Goal: Information Seeking & Learning: Learn about a topic

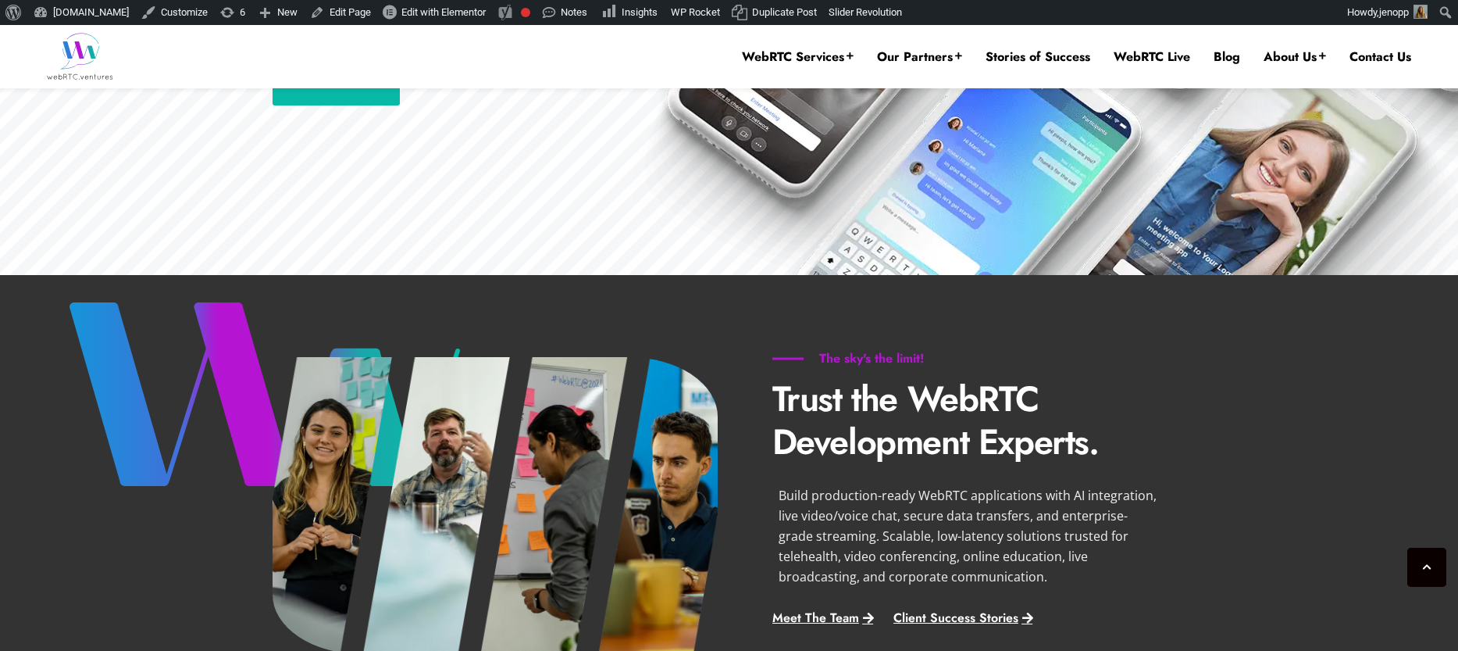
scroll to position [681, 0]
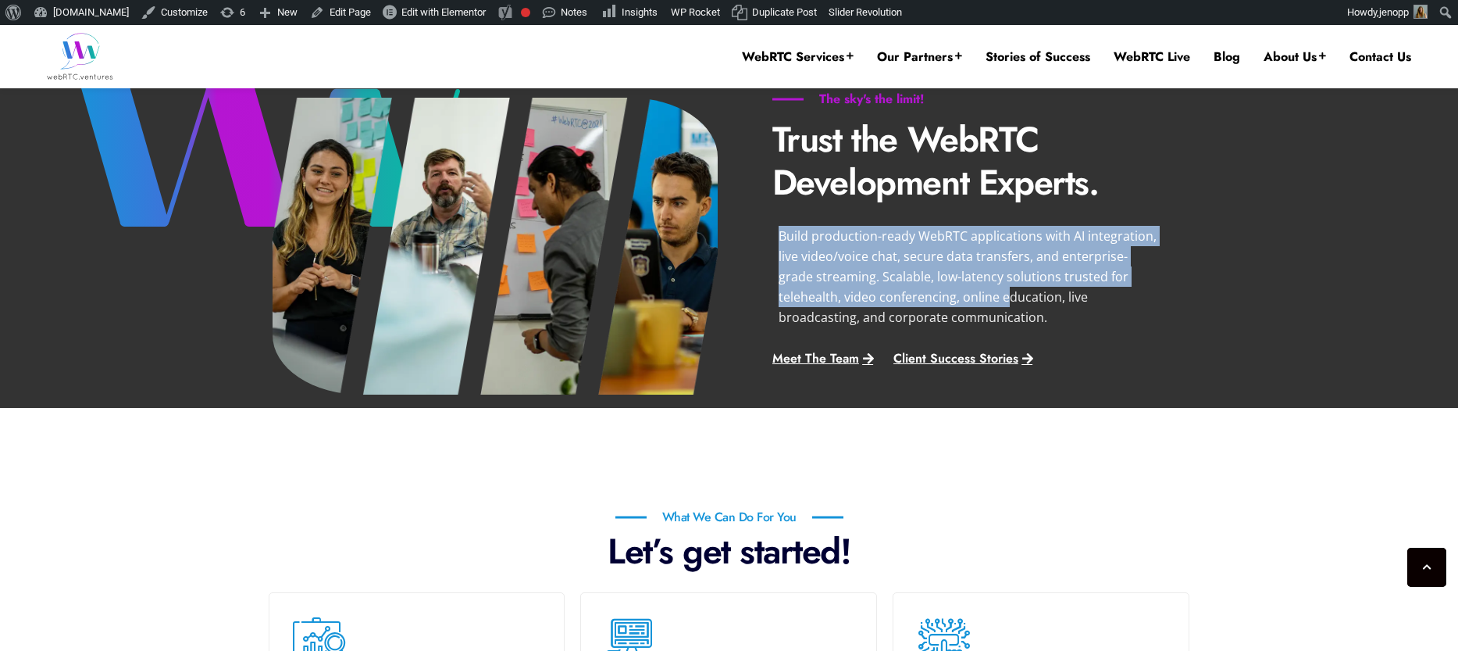
drag, startPoint x: 782, startPoint y: 237, endPoint x: 941, endPoint y: 299, distance: 170.2
click at [941, 299] on p "Build production-ready WebRTC applications with AI integration, live video/voic…" at bounding box center [968, 277] width 378 height 102
drag, startPoint x: 942, startPoint y: 315, endPoint x: 778, endPoint y: 237, distance: 181.4
click at [779, 237] on p "Build production-ready WebRTC applications with AI integration, live video/voic…" at bounding box center [968, 277] width 378 height 102
copy p "Build production-ready WebRTC applications with AI integration, live video/voic…"
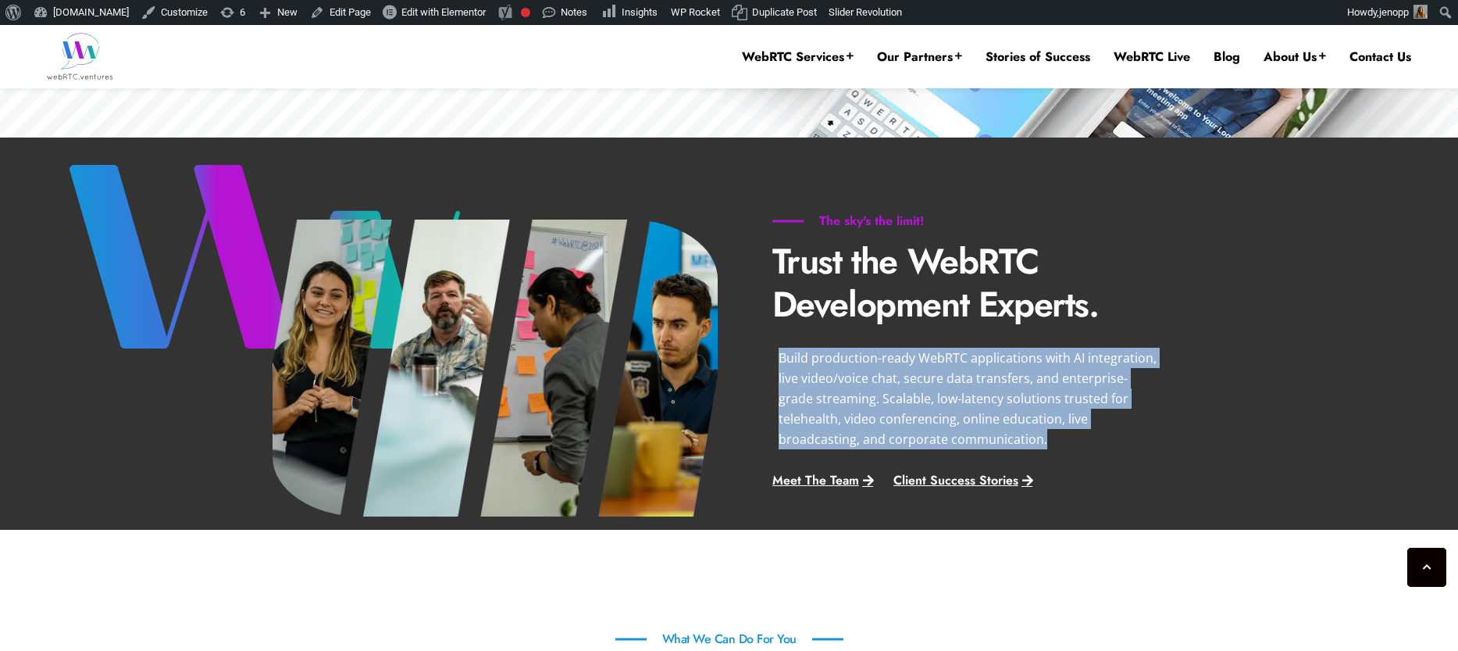
scroll to position [558, 0]
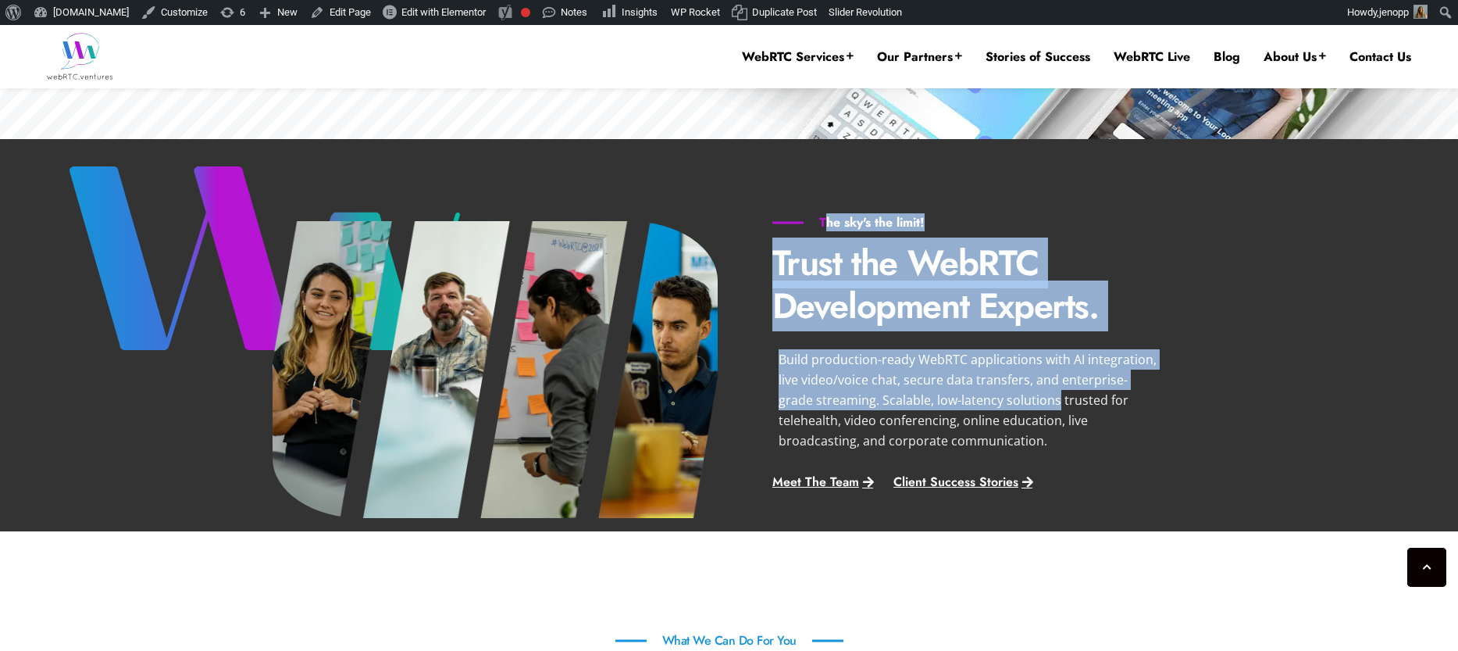
drag, startPoint x: 824, startPoint y: 221, endPoint x: 1018, endPoint y: 405, distance: 266.9
click at [1018, 405] on div "The sky's the limit! Trust the WebRTC Development Experts. Build production-rea…" at bounding box center [968, 353] width 414 height 309
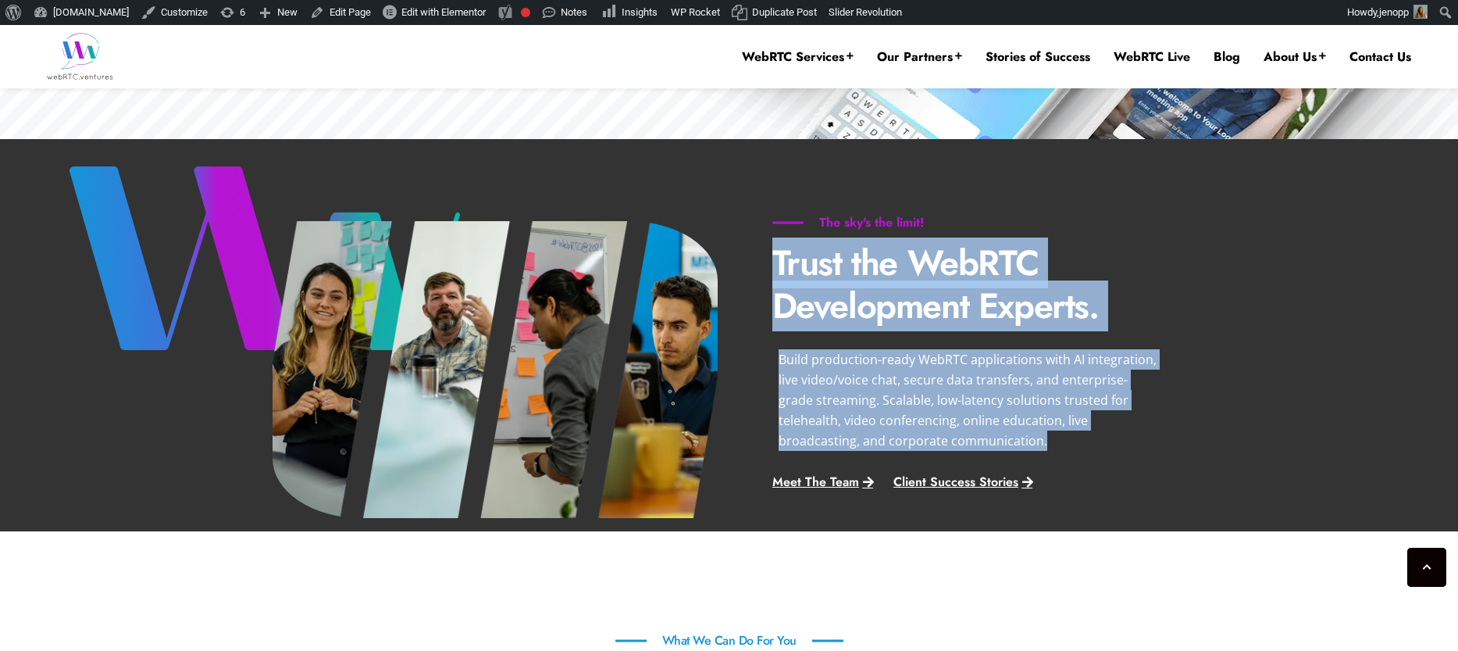
drag, startPoint x: 948, startPoint y: 441, endPoint x: 831, endPoint y: 231, distance: 240.6
click at [831, 231] on div "The sky's the limit! Trust the WebRTC Development Experts. Build production-rea…" at bounding box center [968, 353] width 414 height 309
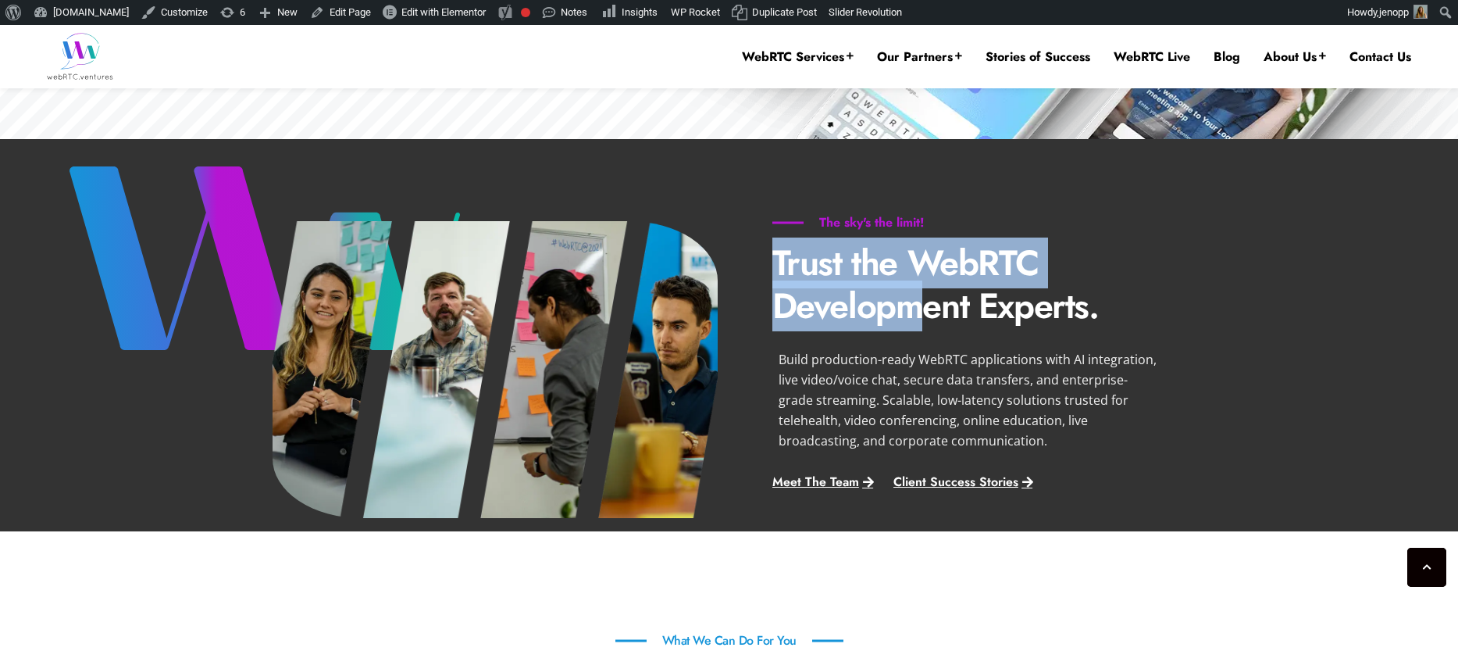
drag, startPoint x: 778, startPoint y: 262, endPoint x: 926, endPoint y: 324, distance: 160.0
click at [926, 324] on p "Trust the WebRTC Development Experts." at bounding box center [968, 284] width 391 height 86
click at [939, 481] on span "Client Success Stories" at bounding box center [956, 482] width 125 height 12
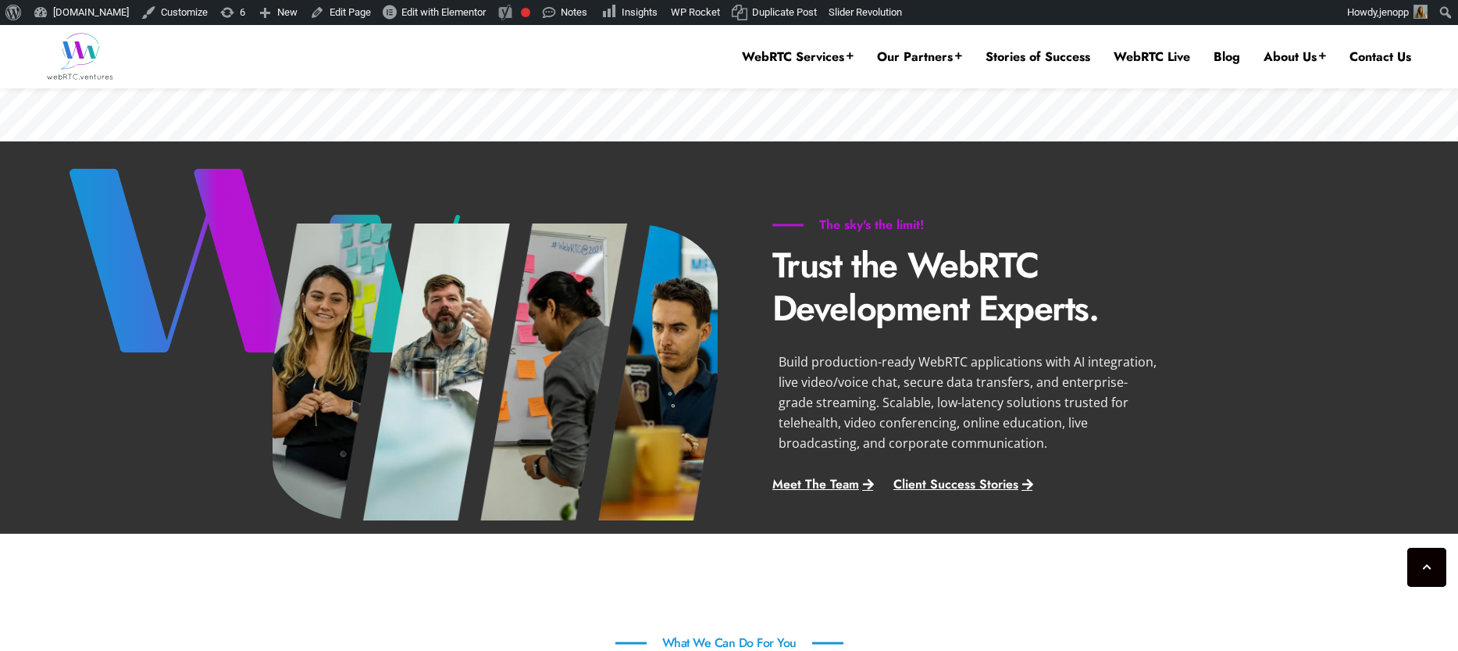
scroll to position [558, 0]
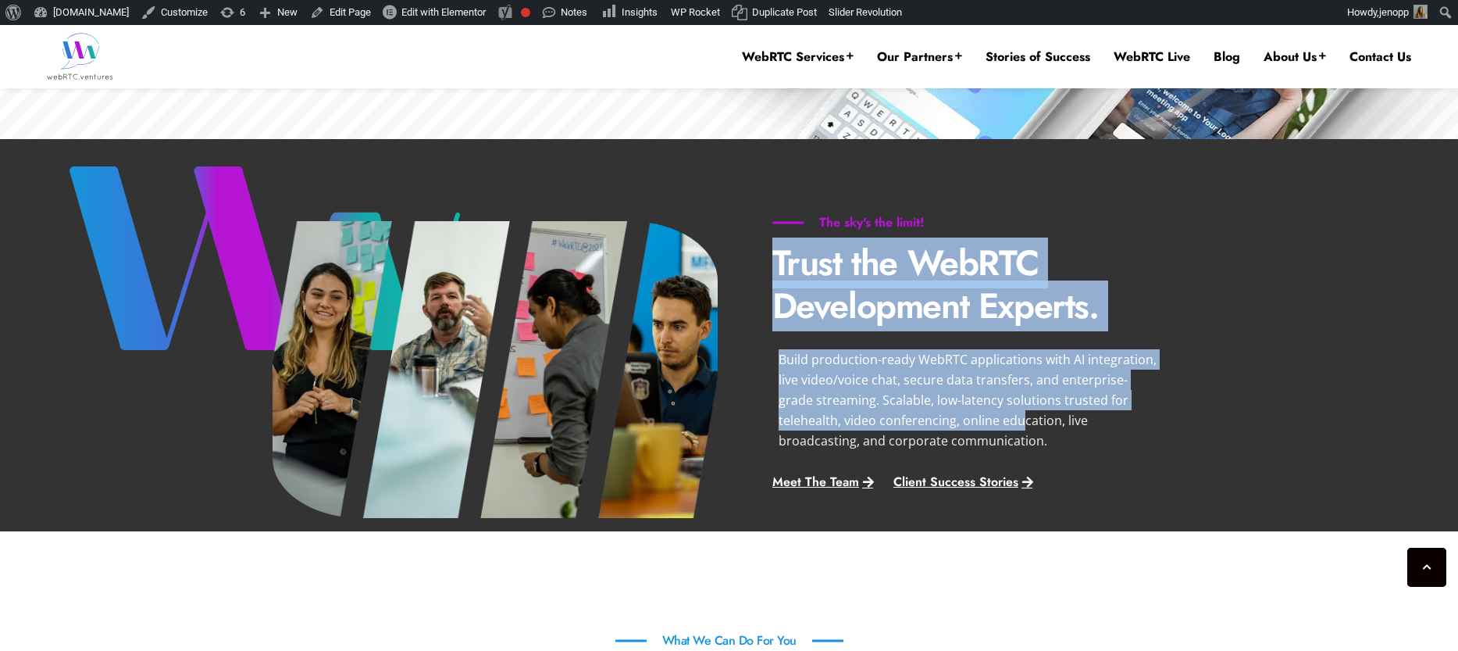
drag, startPoint x: 777, startPoint y: 259, endPoint x: 949, endPoint y: 436, distance: 246.4
click at [954, 425] on div "The sky's the limit! Trust the WebRTC Development Experts. Build production-rea…" at bounding box center [968, 353] width 414 height 309
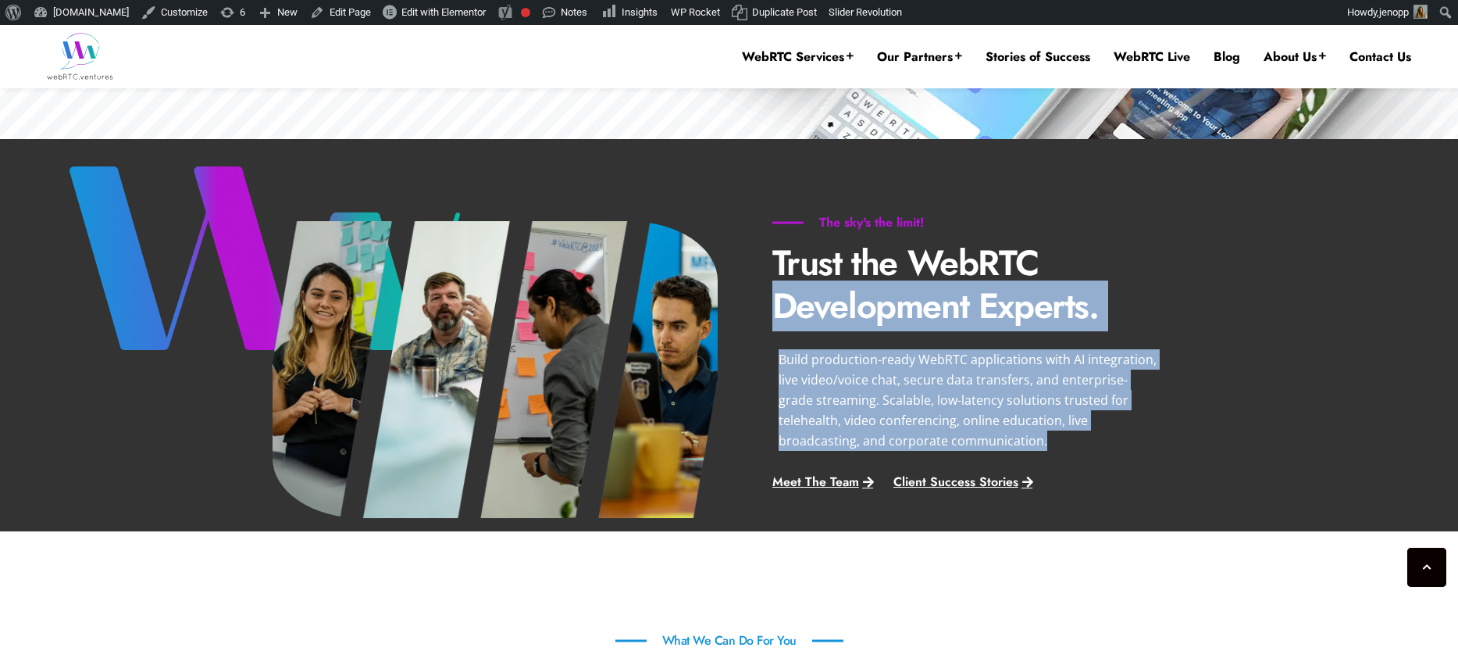
drag, startPoint x: 946, startPoint y: 441, endPoint x: 776, endPoint y: 292, distance: 225.8
click at [776, 292] on div "The sky's the limit! Trust the WebRTC Development Experts. Build production-rea…" at bounding box center [968, 353] width 414 height 309
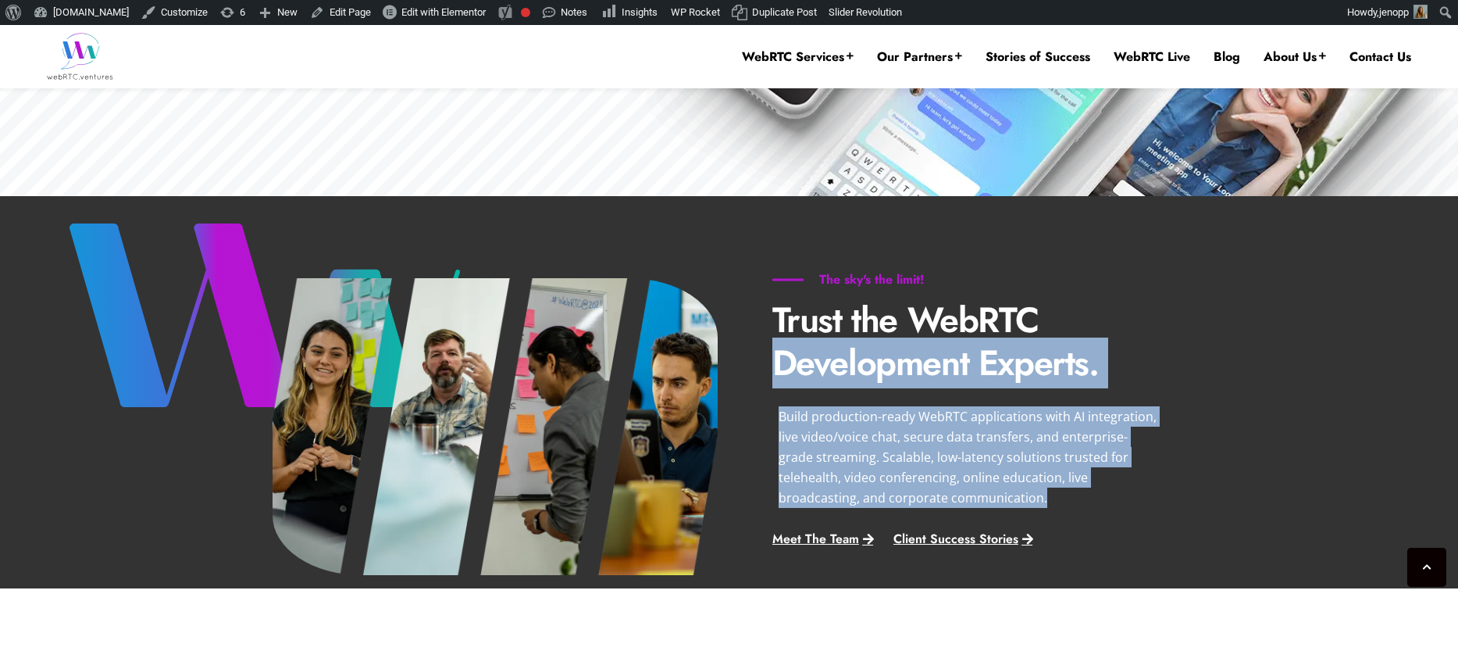
scroll to position [441, 0]
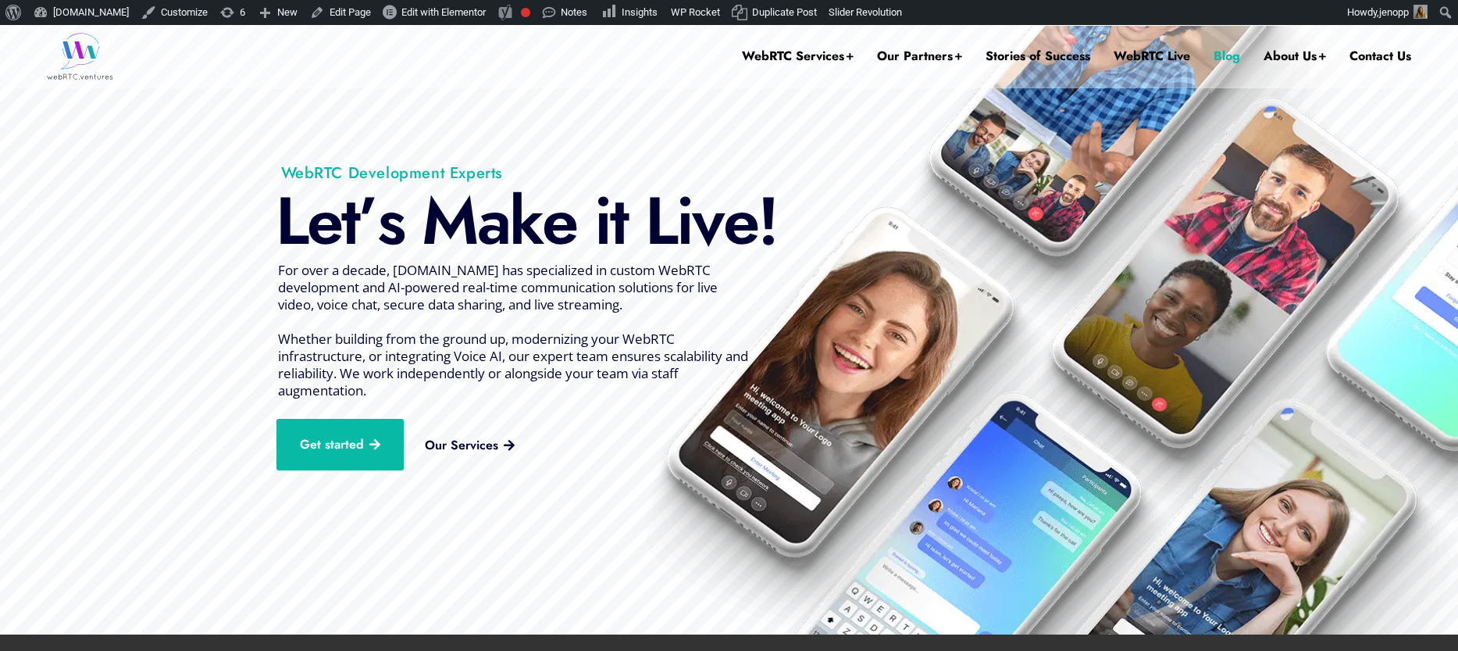
click at [1219, 55] on link "Blog" at bounding box center [1227, 56] width 27 height 62
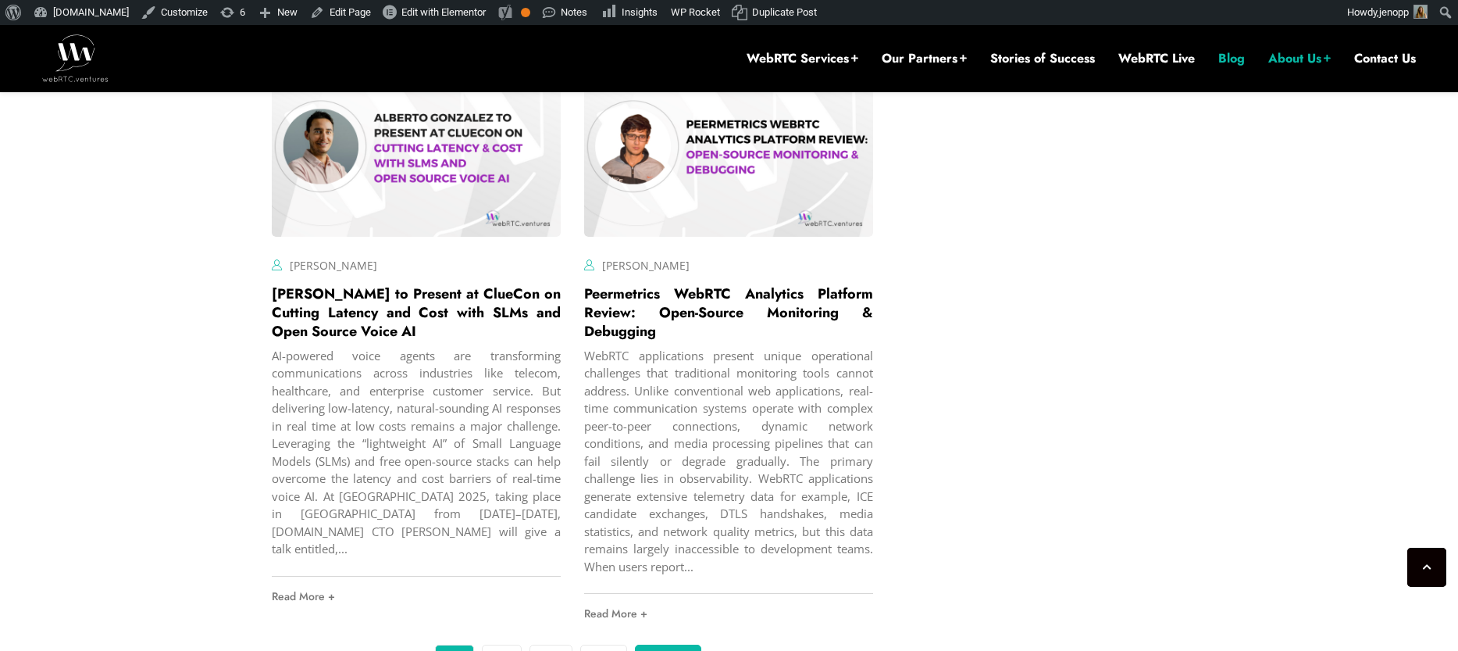
scroll to position [5951, 0]
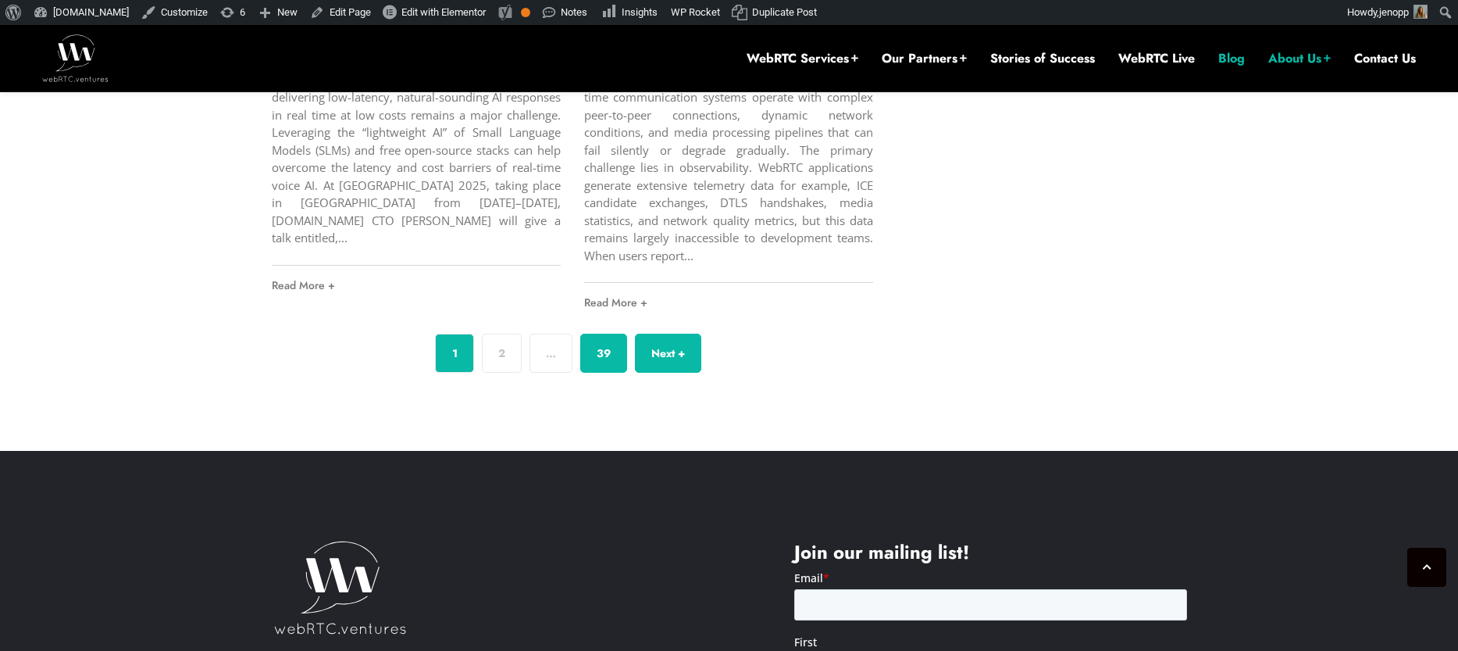
drag, startPoint x: 512, startPoint y: 308, endPoint x: 590, endPoint y: 306, distance: 77.4
click at [513, 334] on link "2" at bounding box center [502, 353] width 40 height 39
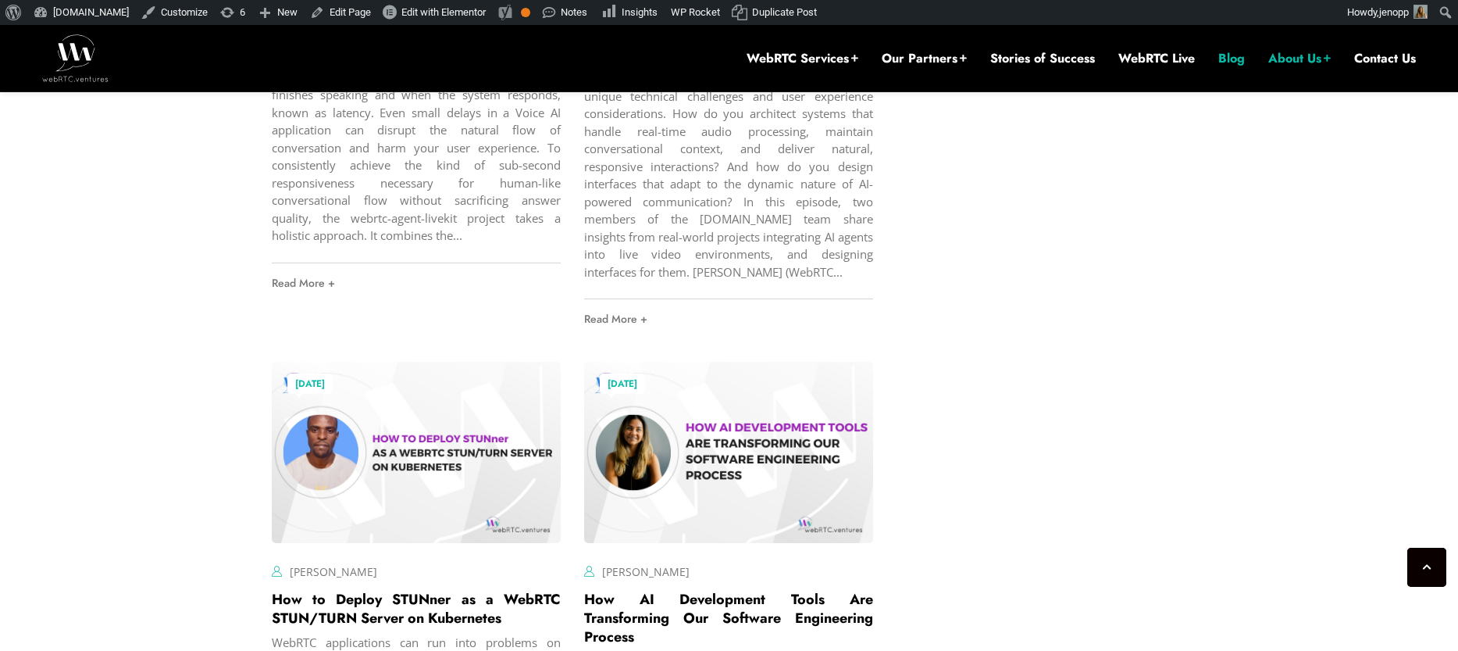
scroll to position [3977, 0]
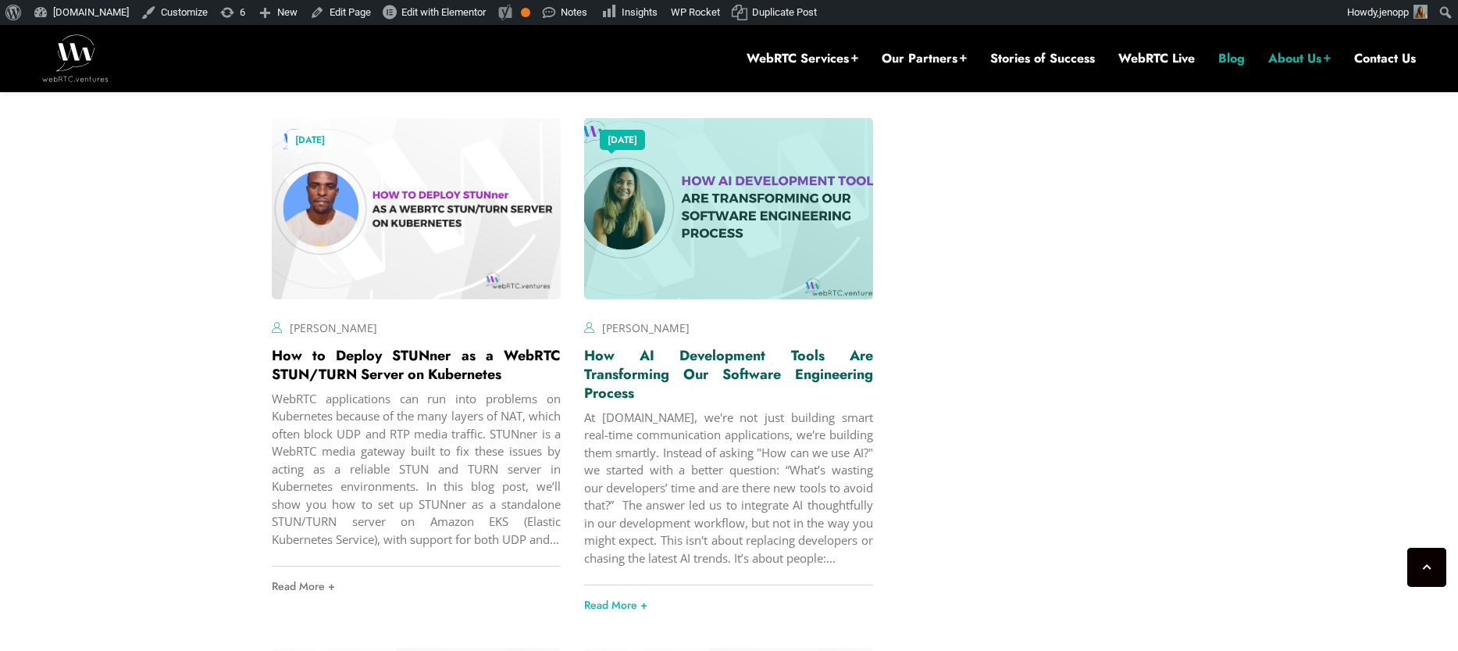
click at [687, 392] on link "How AI Development Tools Are Transforming Our Software Engineering Process" at bounding box center [728, 374] width 289 height 58
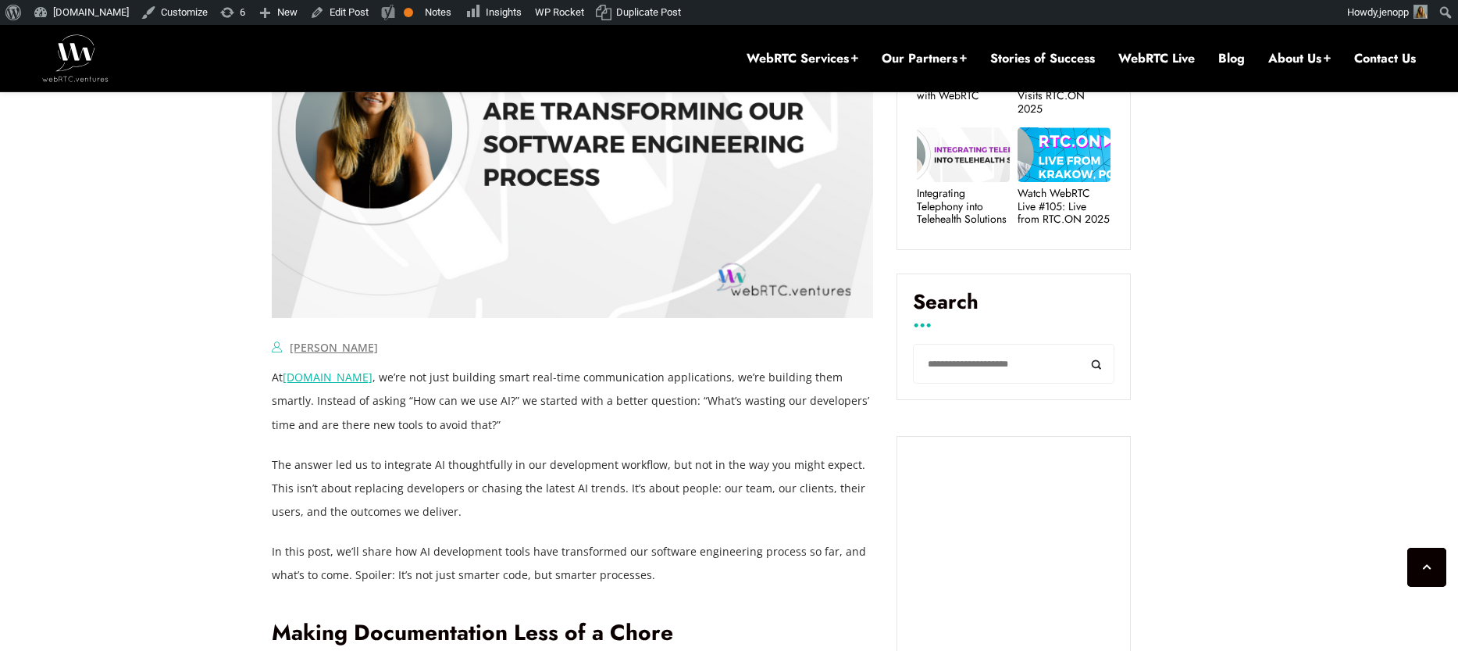
scroll to position [865, 0]
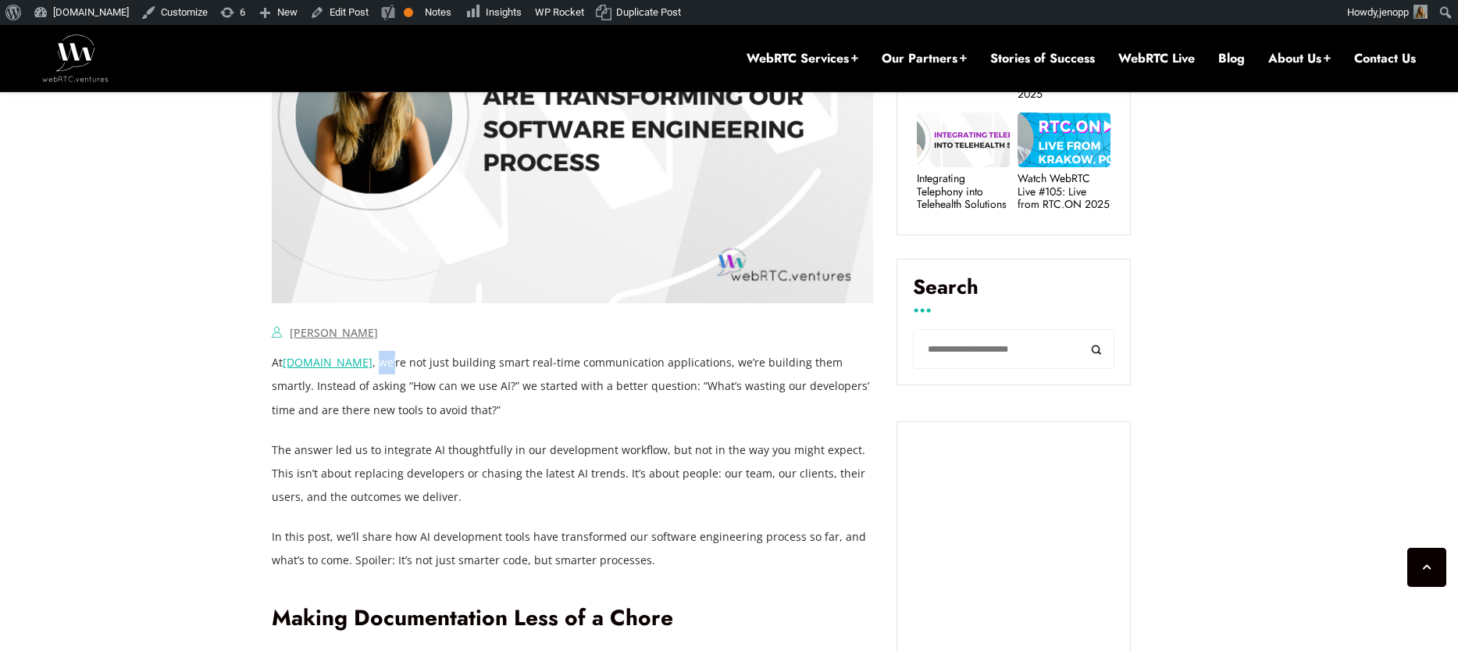
drag, startPoint x: 383, startPoint y: 364, endPoint x: 399, endPoint y: 369, distance: 17.1
click at [399, 369] on p "At WebRTC.ventures , we’re not just building smart real-time communication appl…" at bounding box center [573, 386] width 602 height 70
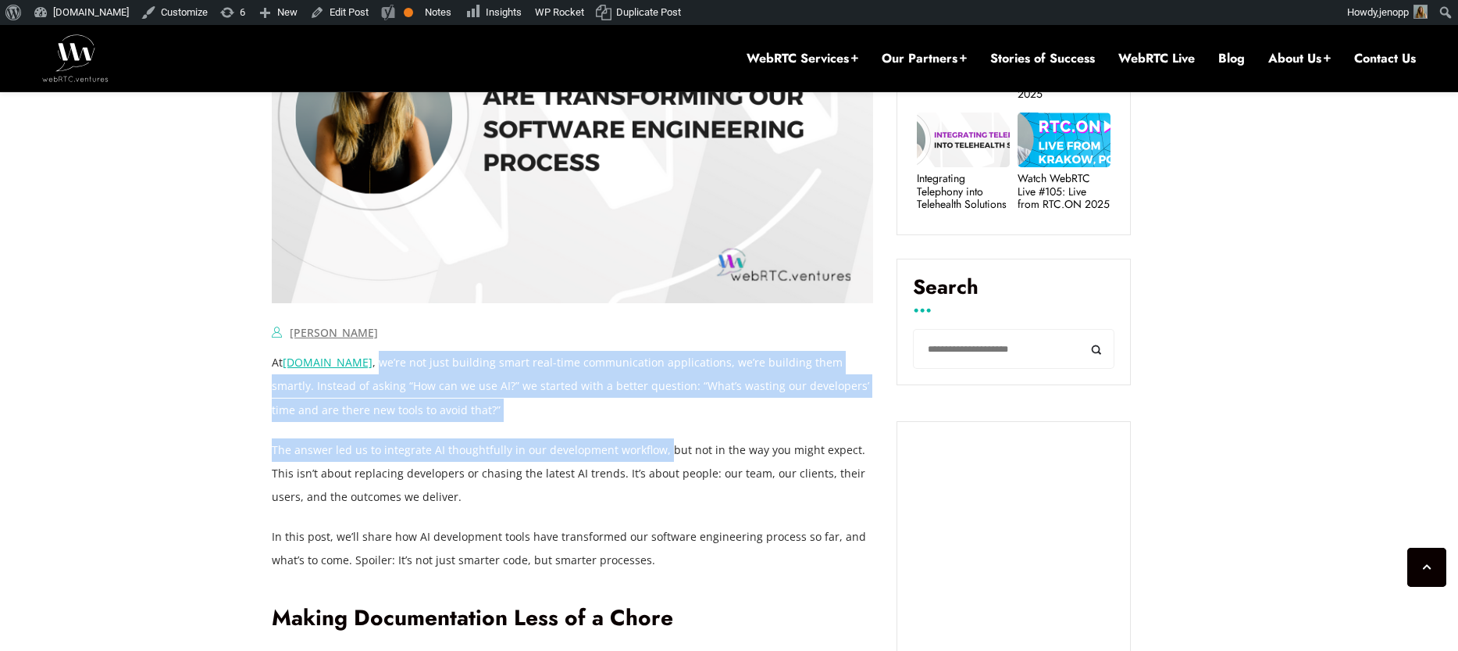
drag, startPoint x: 665, startPoint y: 450, endPoint x: 385, endPoint y: 372, distance: 290.4
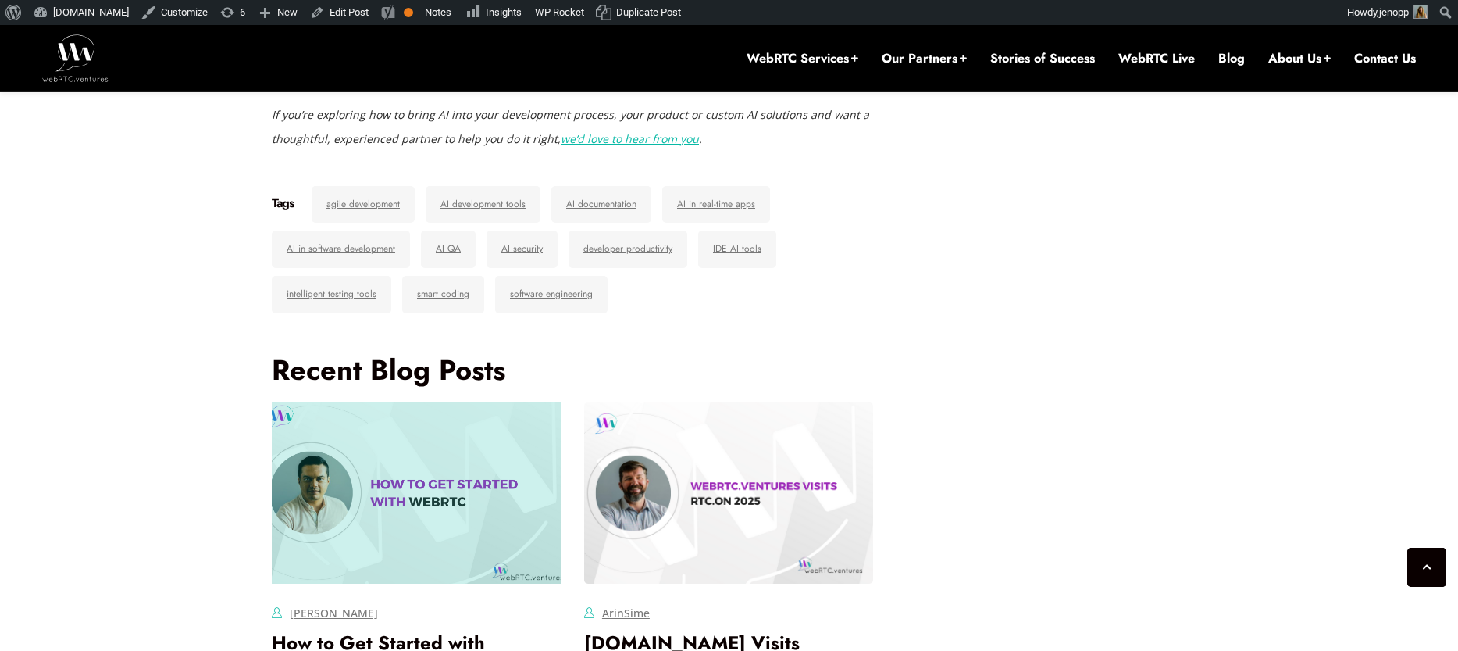
scroll to position [3365, 0]
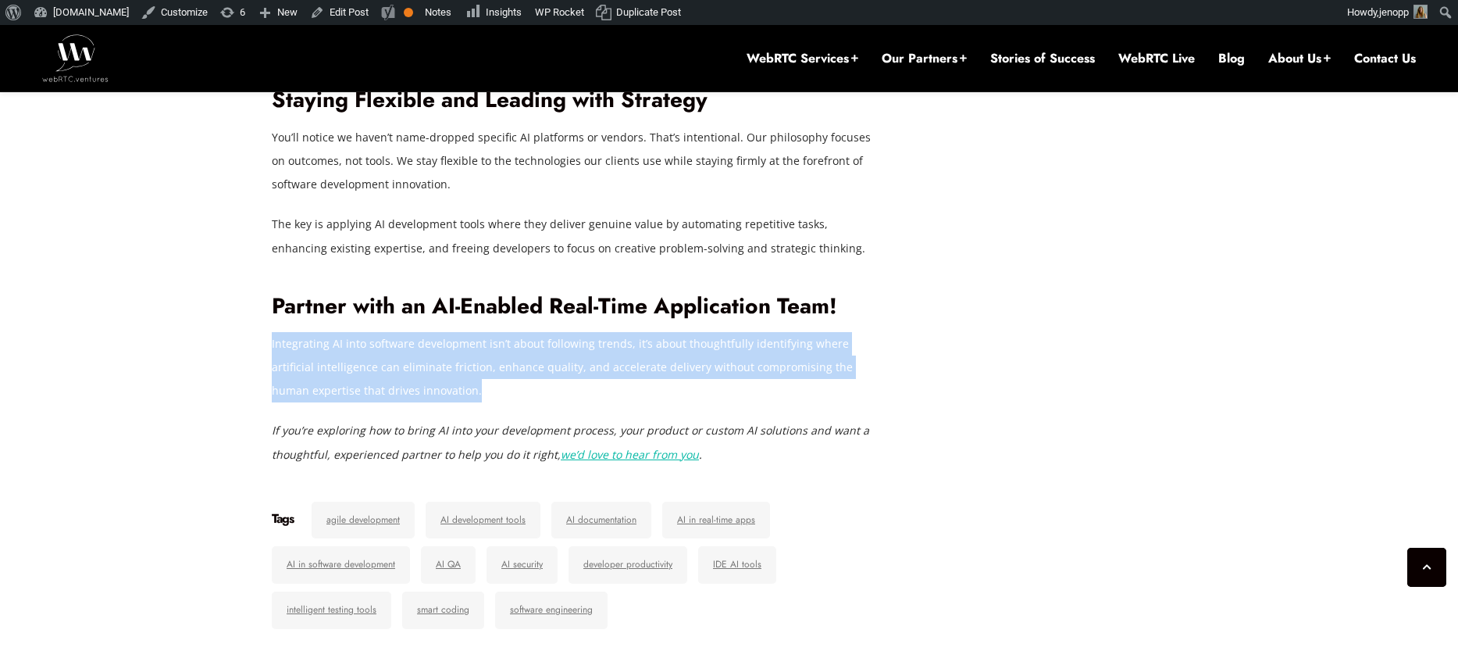
drag, startPoint x: 462, startPoint y: 320, endPoint x: 273, endPoint y: 277, distance: 194.0
click at [273, 332] on p "Integrating AI into software development isn’t about following trends, it’s abo…" at bounding box center [573, 367] width 602 height 70
copy p "Integrating AI into software development isn’t about following trends, it’s abo…"
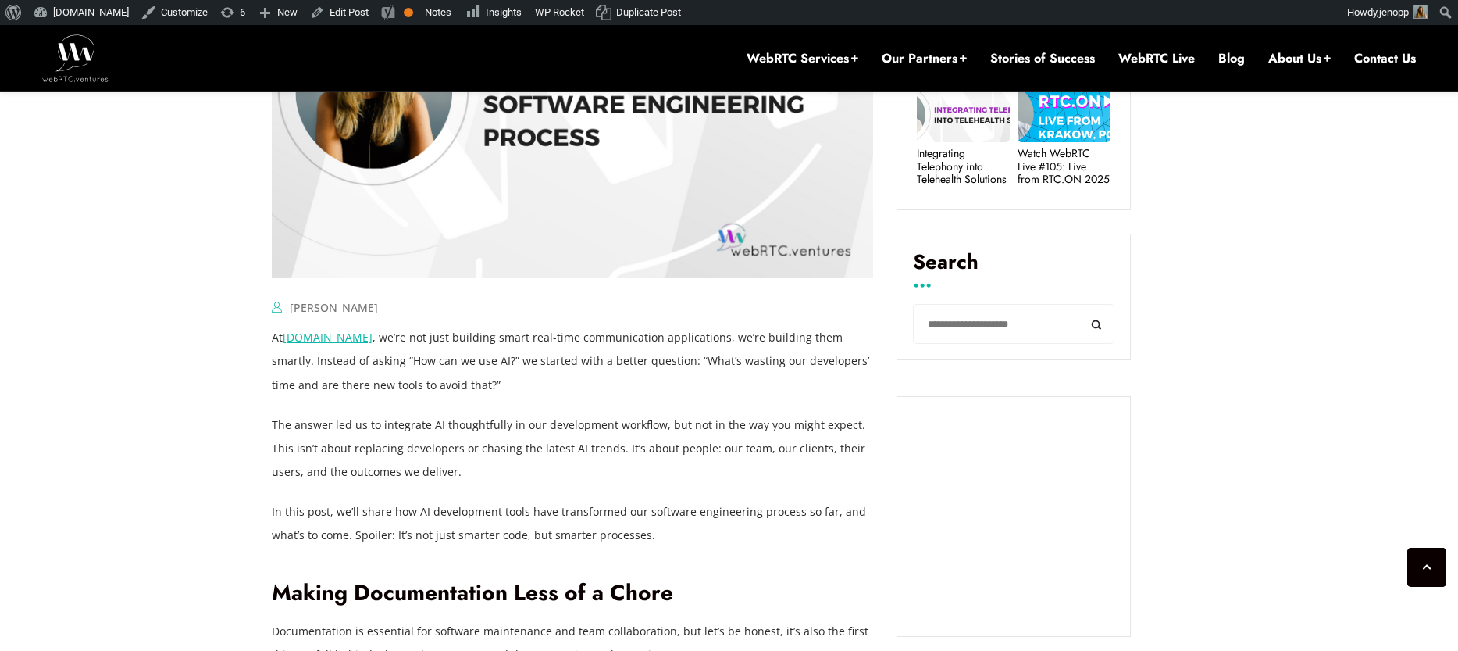
scroll to position [830, 0]
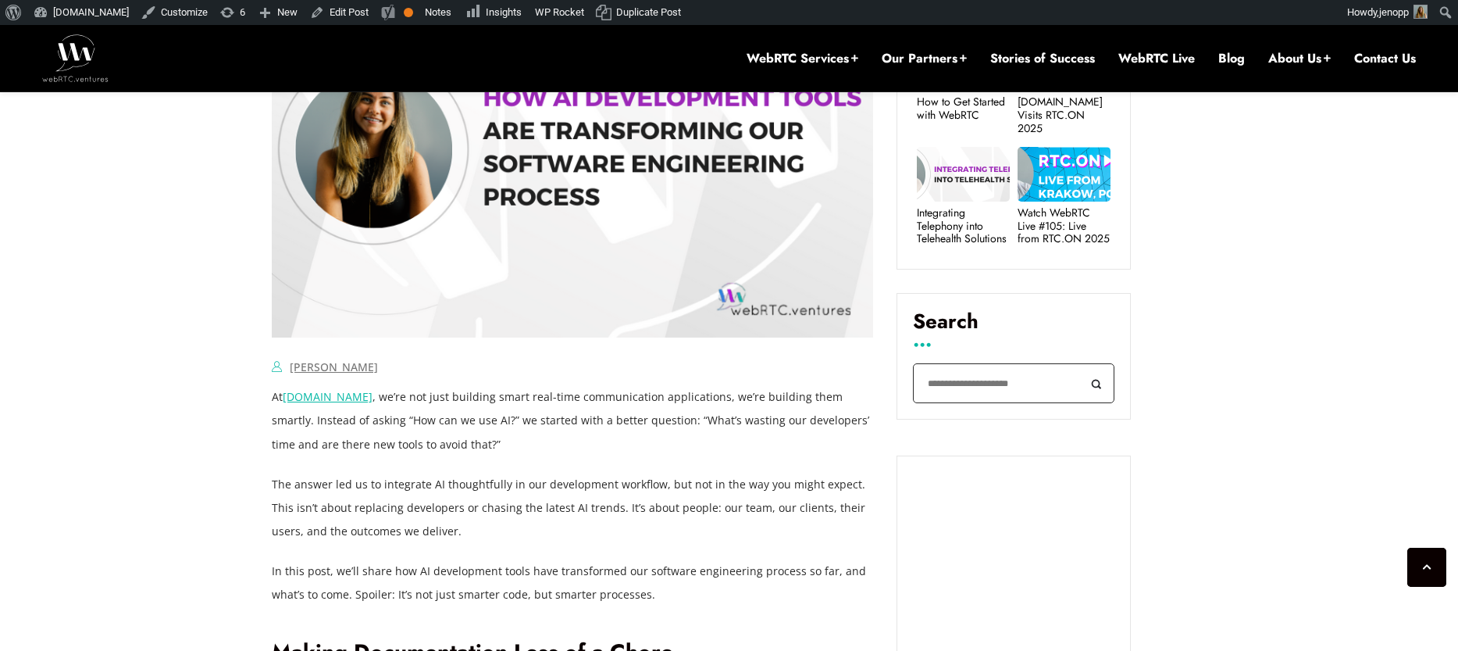
click at [971, 387] on input "Search" at bounding box center [1014, 383] width 202 height 40
type input "**********"
click at [1080, 363] on button "Search" at bounding box center [1097, 383] width 35 height 40
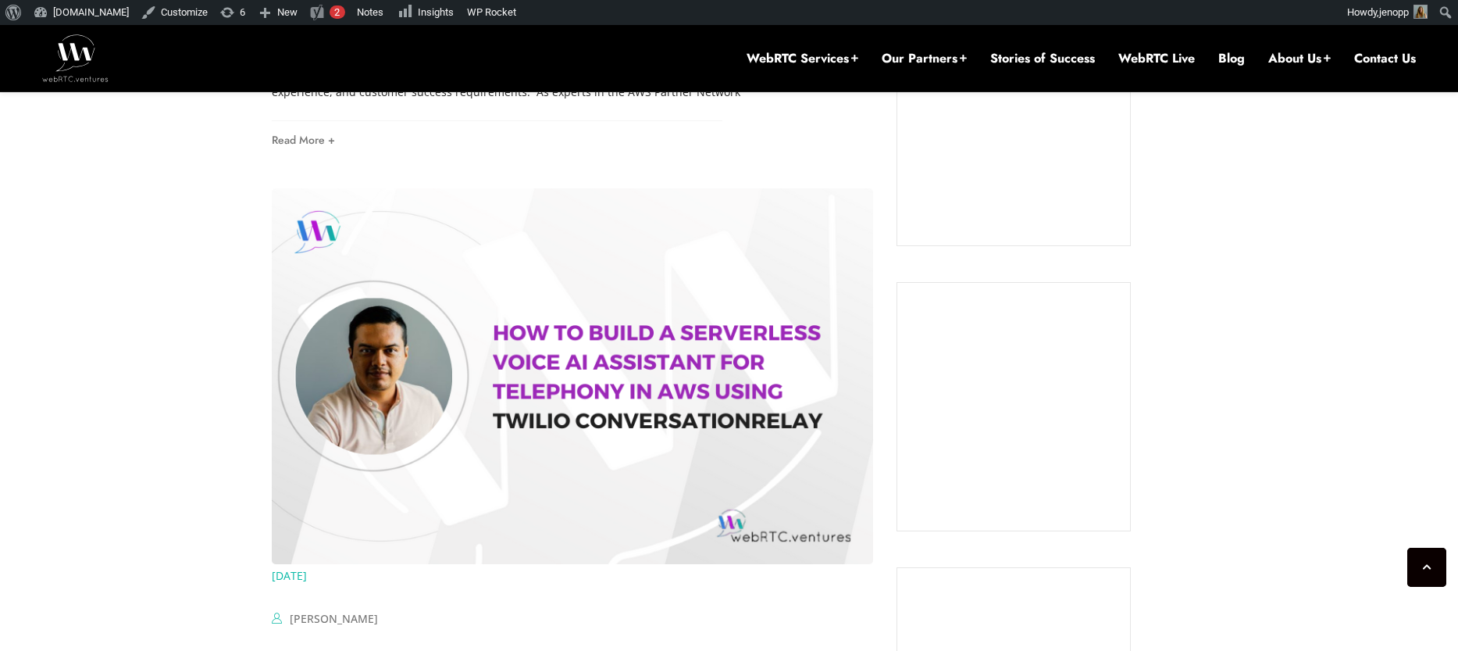
scroll to position [786, 0]
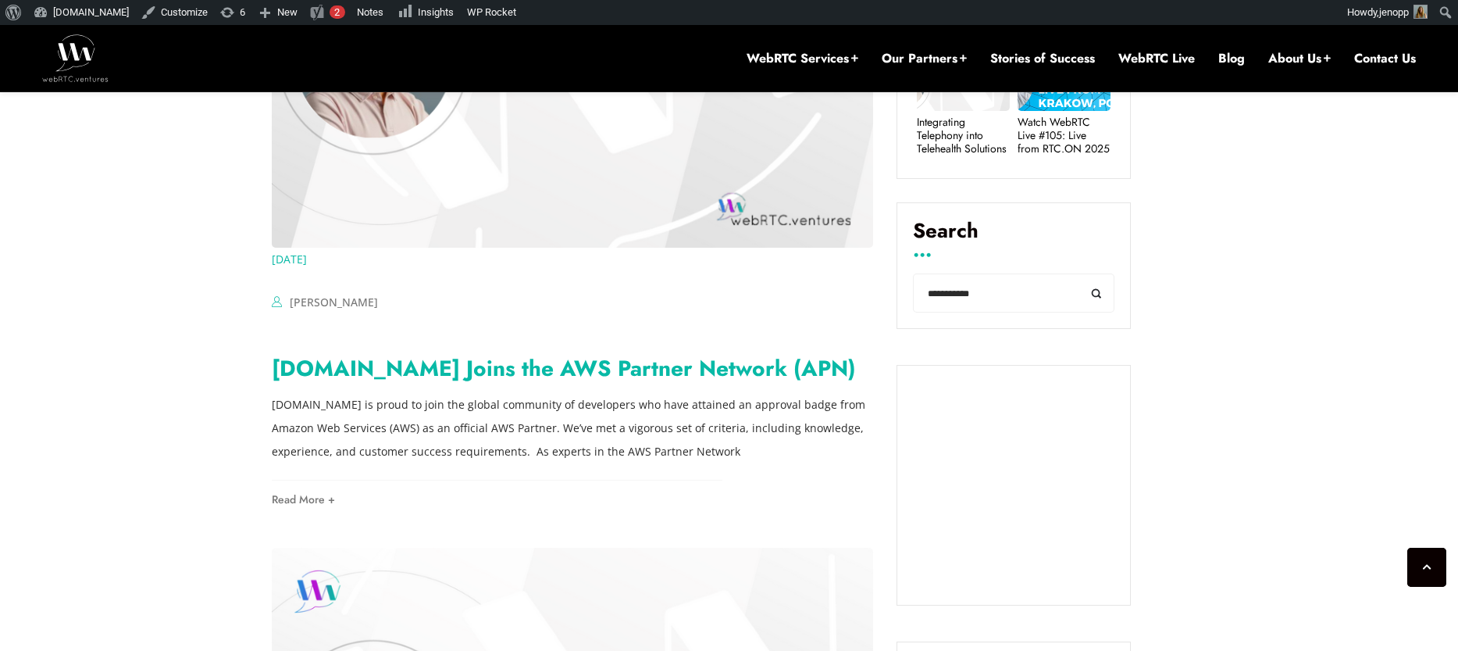
click at [343, 373] on link "[DOMAIN_NAME] Joins the AWS Partner Network (APN)" at bounding box center [564, 368] width 584 height 32
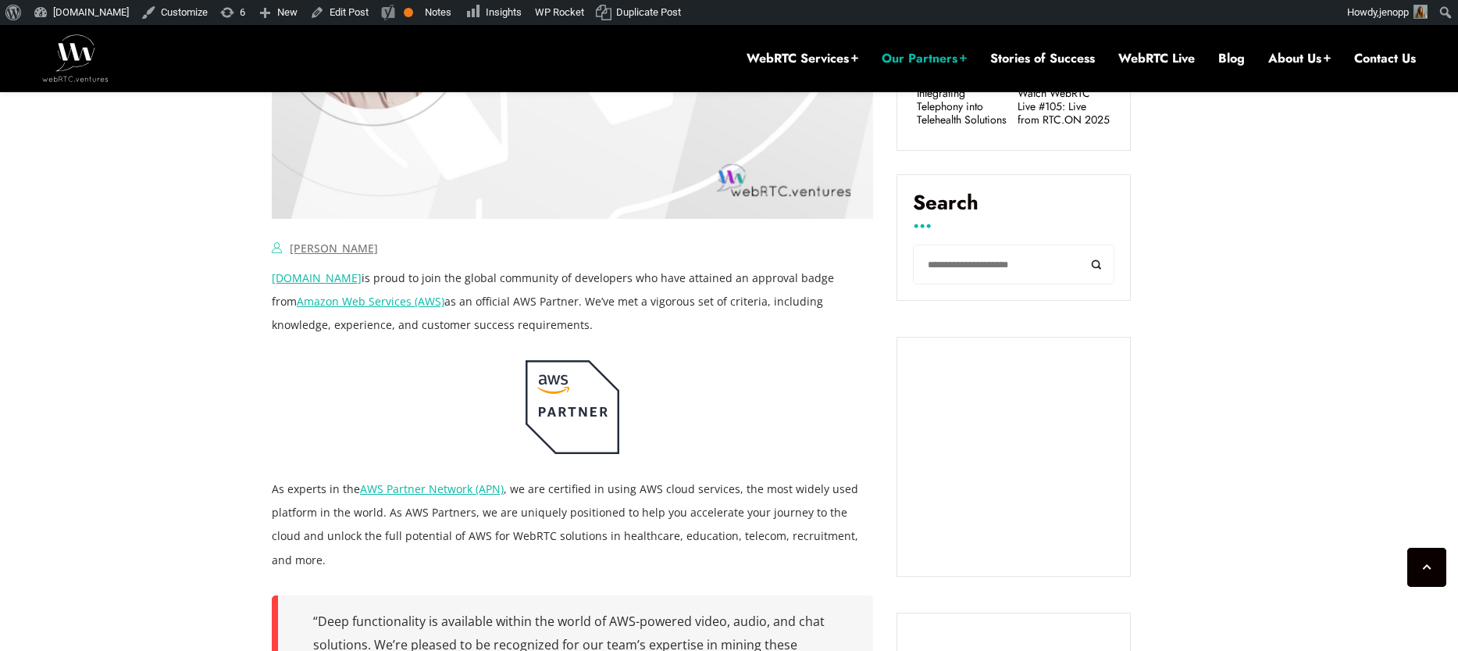
scroll to position [887, 0]
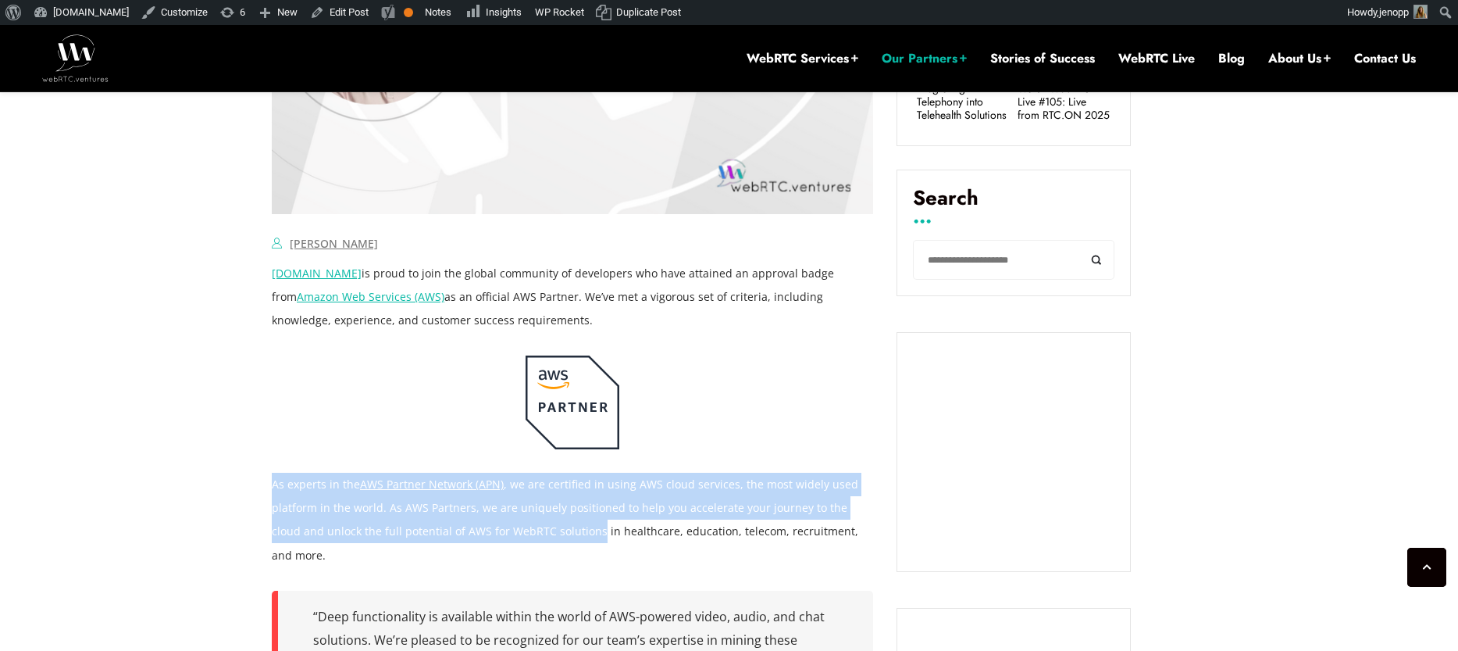
drag, startPoint x: 470, startPoint y: 528, endPoint x: 274, endPoint y: 492, distance: 199.3
click at [274, 492] on p "As experts in the AWS Partner Network (APN) , we are certified in using AWS clo…" at bounding box center [573, 520] width 602 height 94
click at [534, 516] on p "As experts in the AWS Partner Network (APN) , we are certified in using AWS clo…" at bounding box center [573, 520] width 602 height 94
drag, startPoint x: 510, startPoint y: 485, endPoint x: 564, endPoint y: 530, distance: 69.9
click at [564, 530] on p "As experts in the AWS Partner Network (APN) , we are certified in using AWS clo…" at bounding box center [573, 520] width 602 height 94
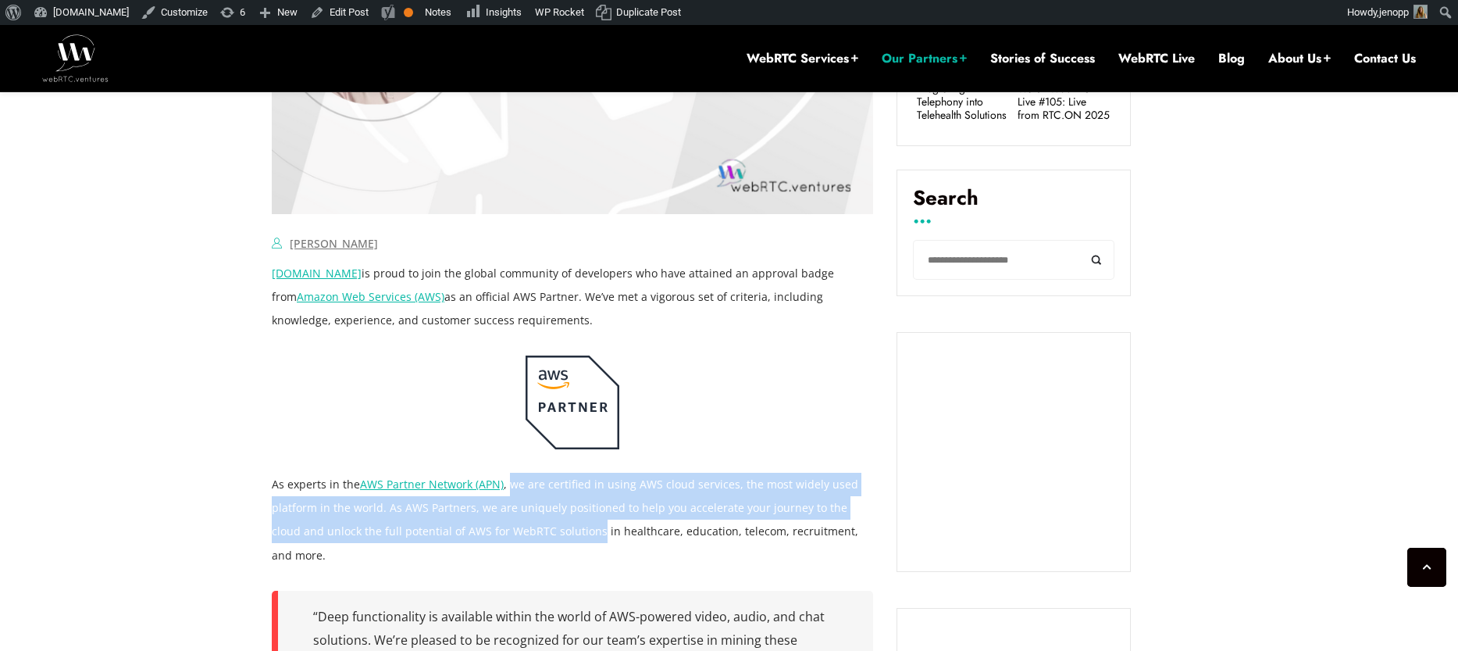
copy p "we are certified in using AWS cloud services, the most widely used platform in …"
drag, startPoint x: 530, startPoint y: 319, endPoint x: 555, endPoint y: 302, distance: 30.6
click at [555, 302] on p "[DOMAIN_NAME] is proud to join the global community of developers who have atta…" at bounding box center [573, 297] width 602 height 70
copy p "We’ve met a vigorous set of criteria, including knowledge, experience, and cust…"
drag, startPoint x: 54, startPoint y: 60, endPoint x: 121, endPoint y: 68, distance: 67.6
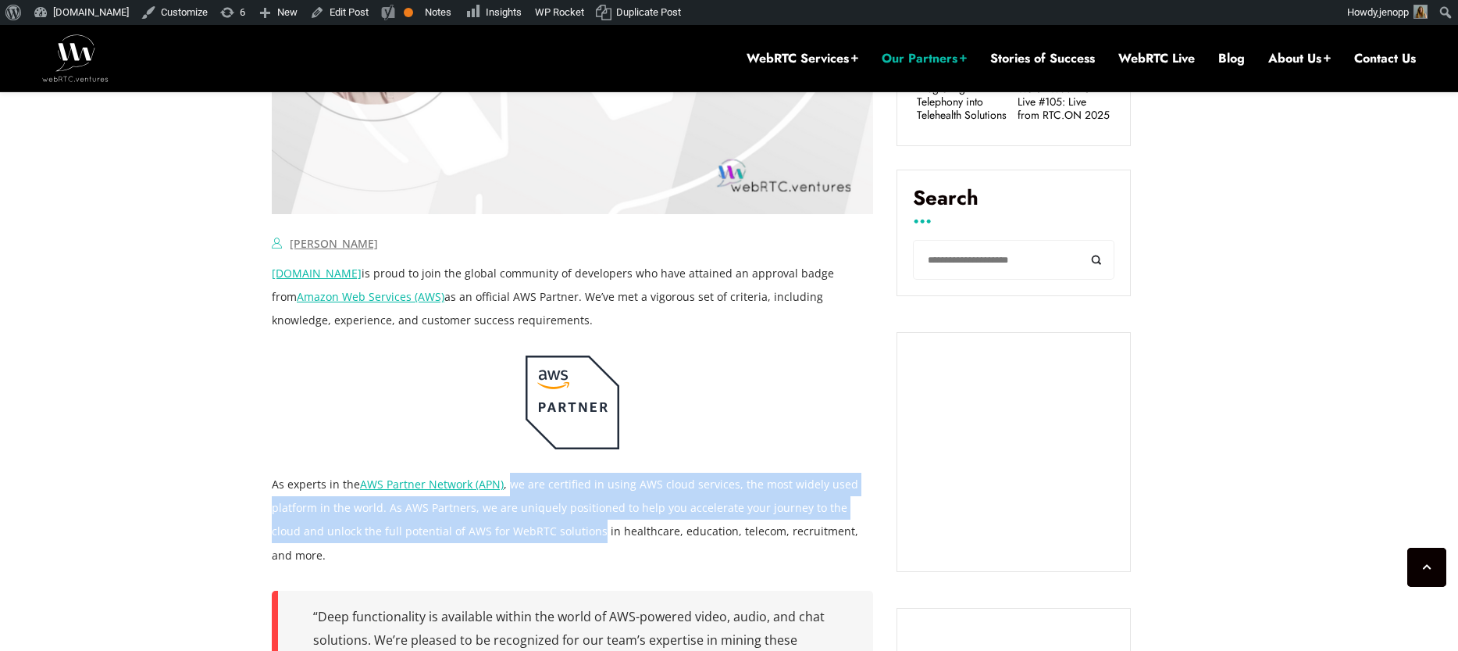
click at [54, 60] on img at bounding box center [75, 57] width 66 height 47
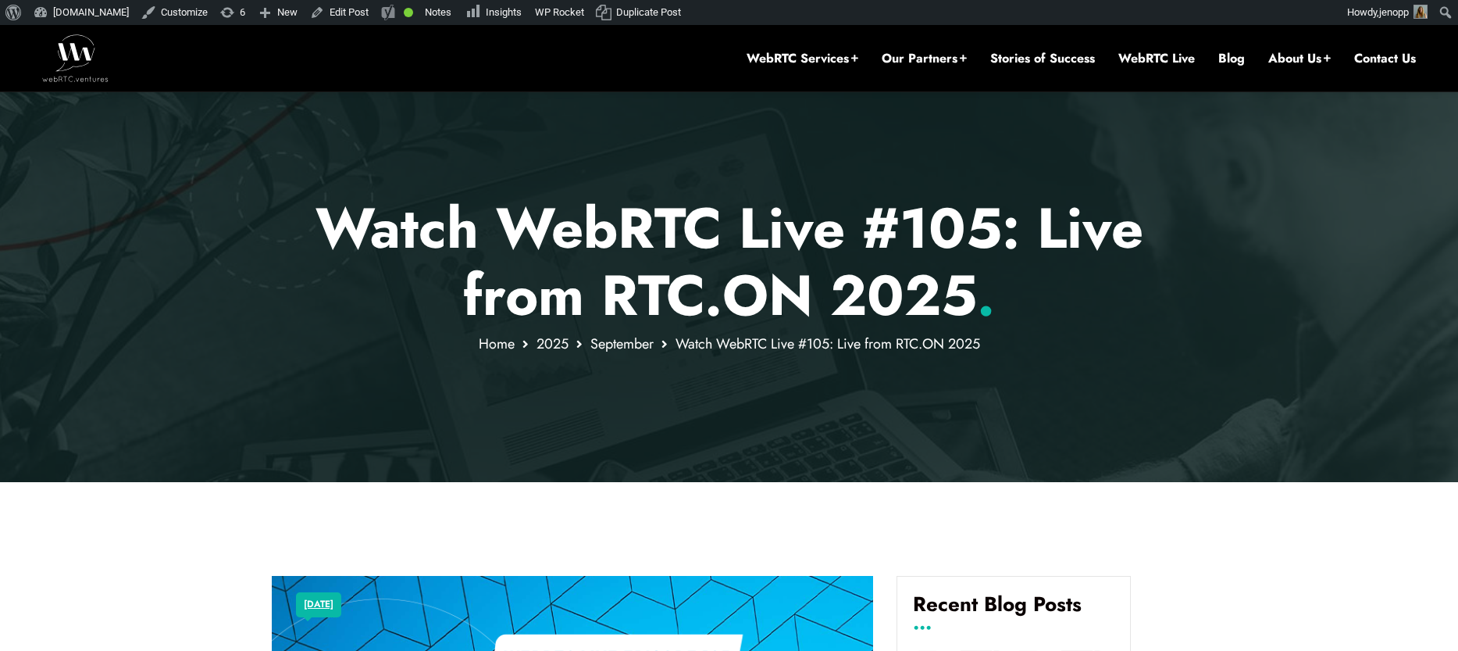
scroll to position [701, 0]
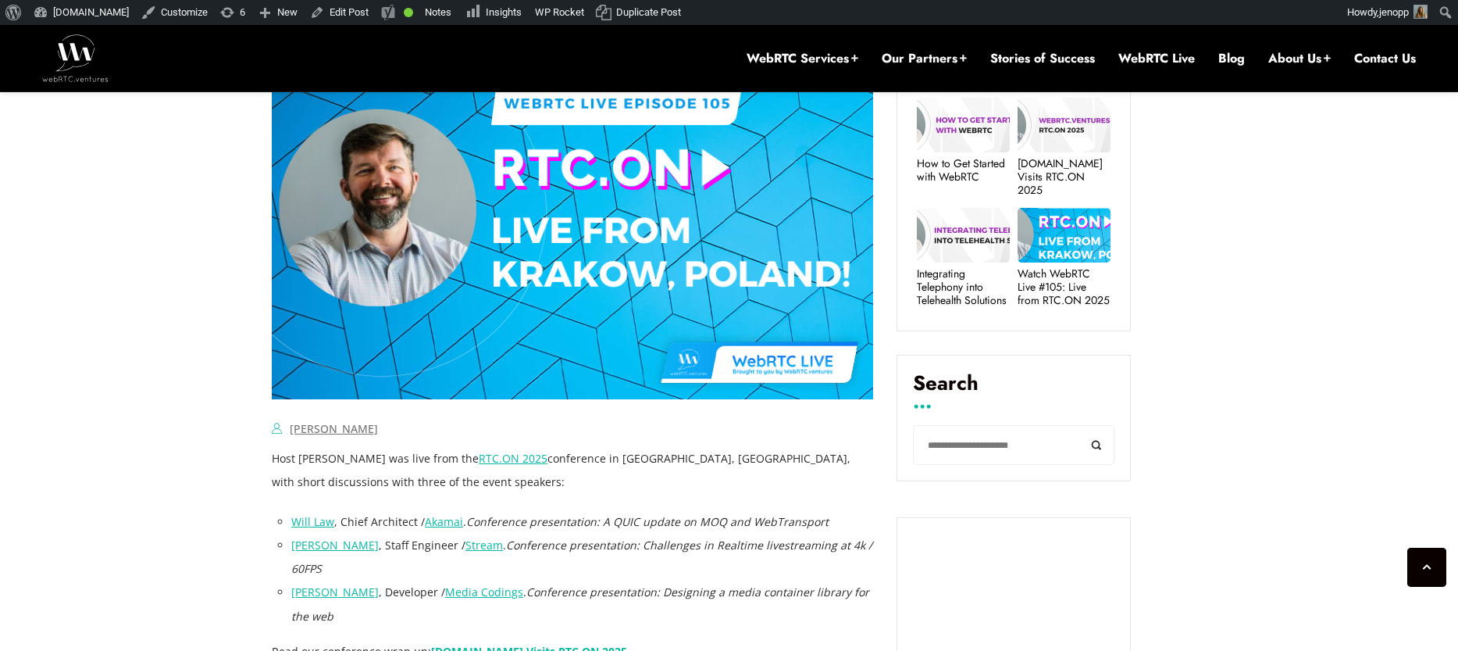
click at [72, 57] on img at bounding box center [75, 57] width 66 height 47
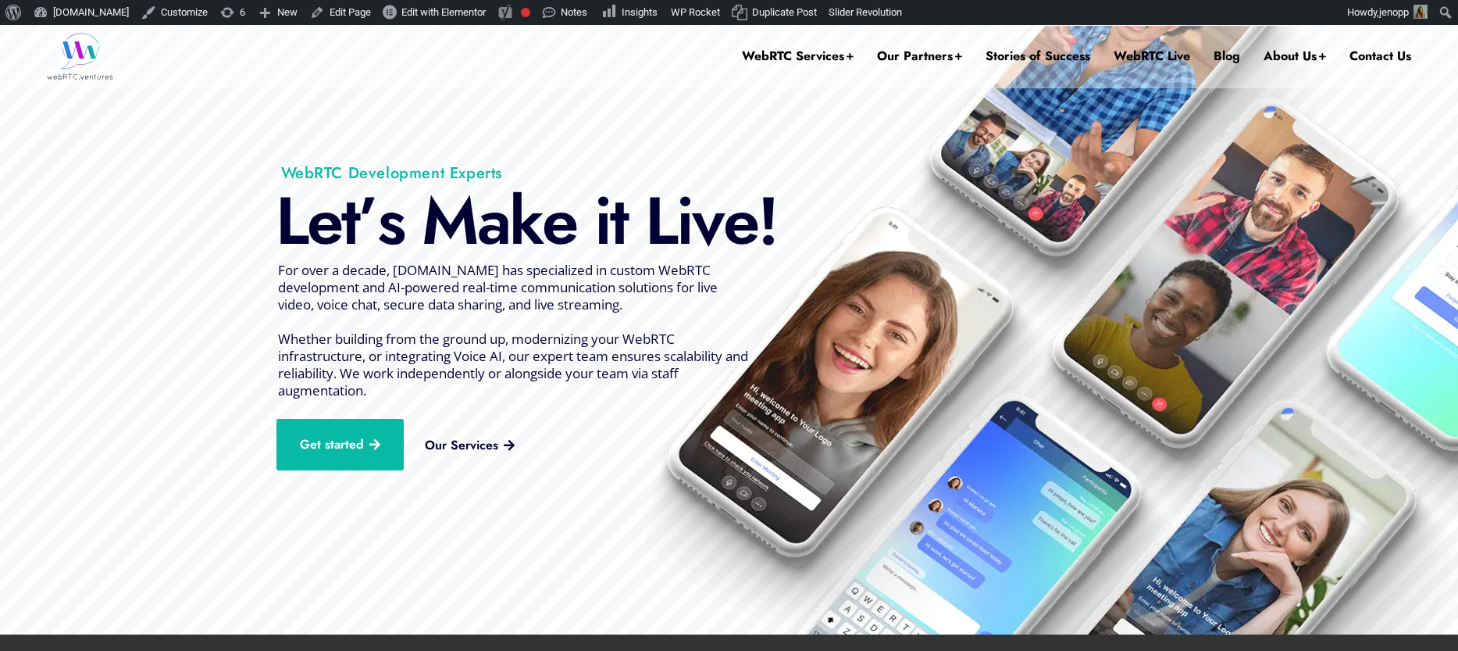
click at [519, 166] on h1 "WebRTC Development Experts" at bounding box center [491, 173] width 514 height 20
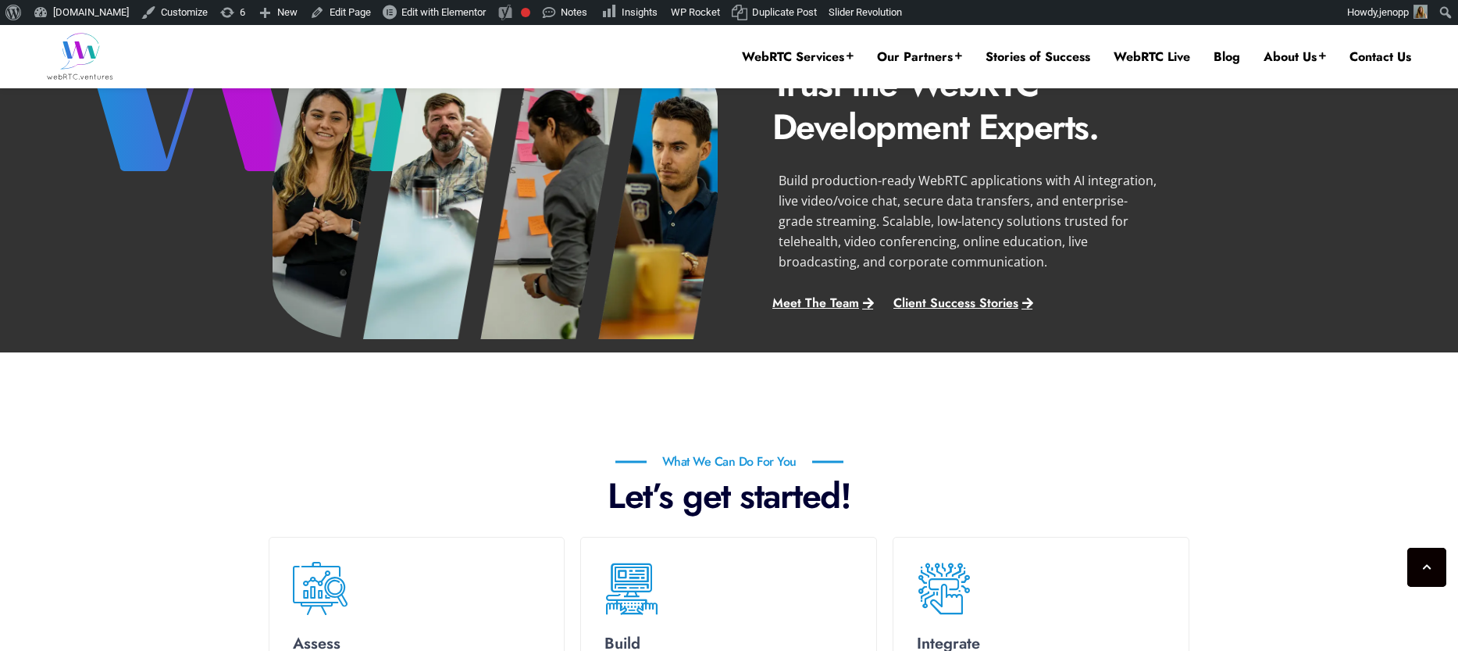
scroll to position [806, 0]
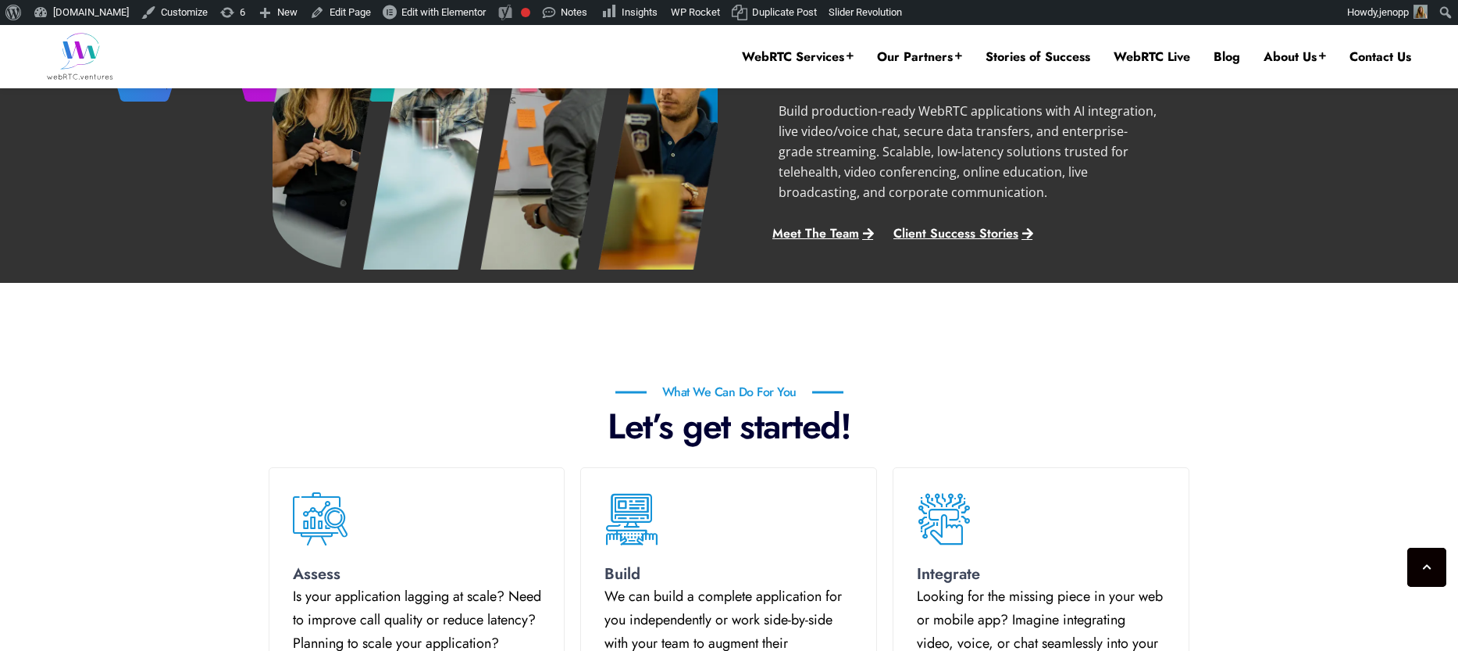
drag, startPoint x: 1117, startPoint y: 239, endPoint x: 770, endPoint y: 237, distance: 346.8
click at [770, 237] on div "The sky's the limit! Trust the WebRTC Development Experts. Build production-rea…" at bounding box center [968, 105] width 414 height 309
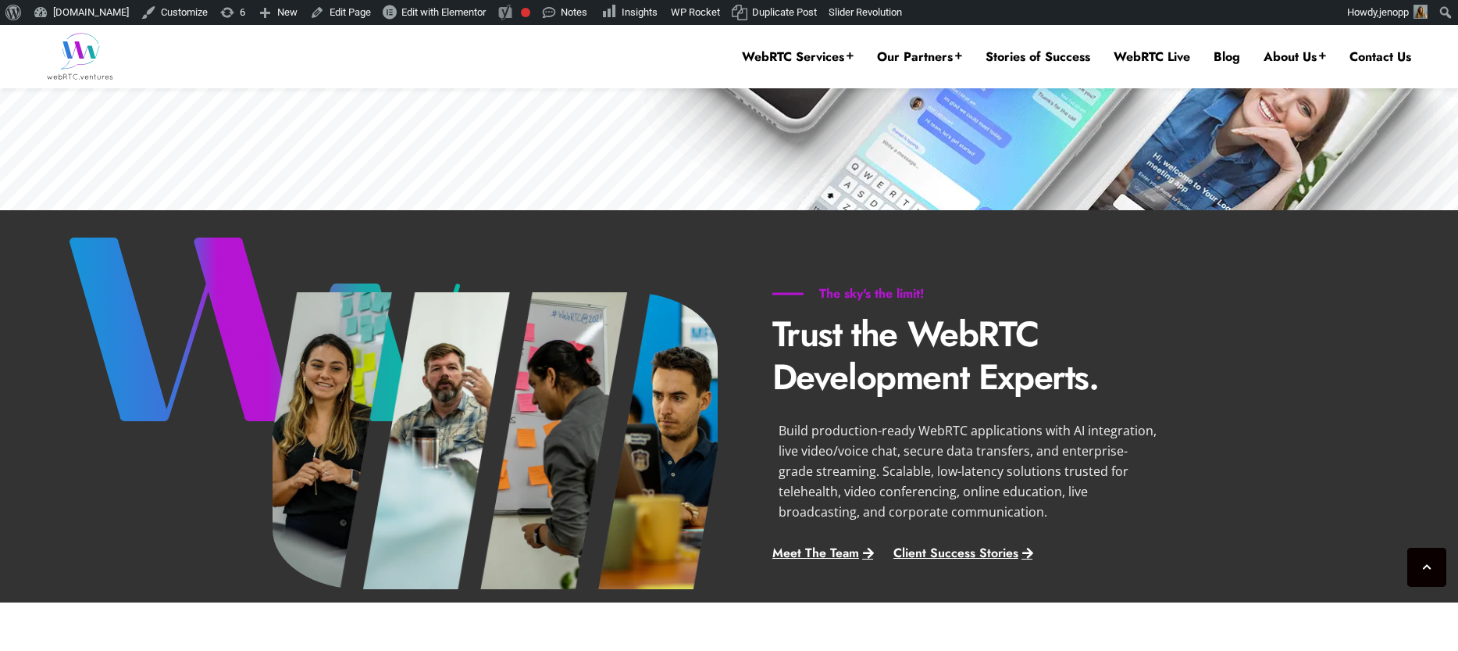
scroll to position [504, 0]
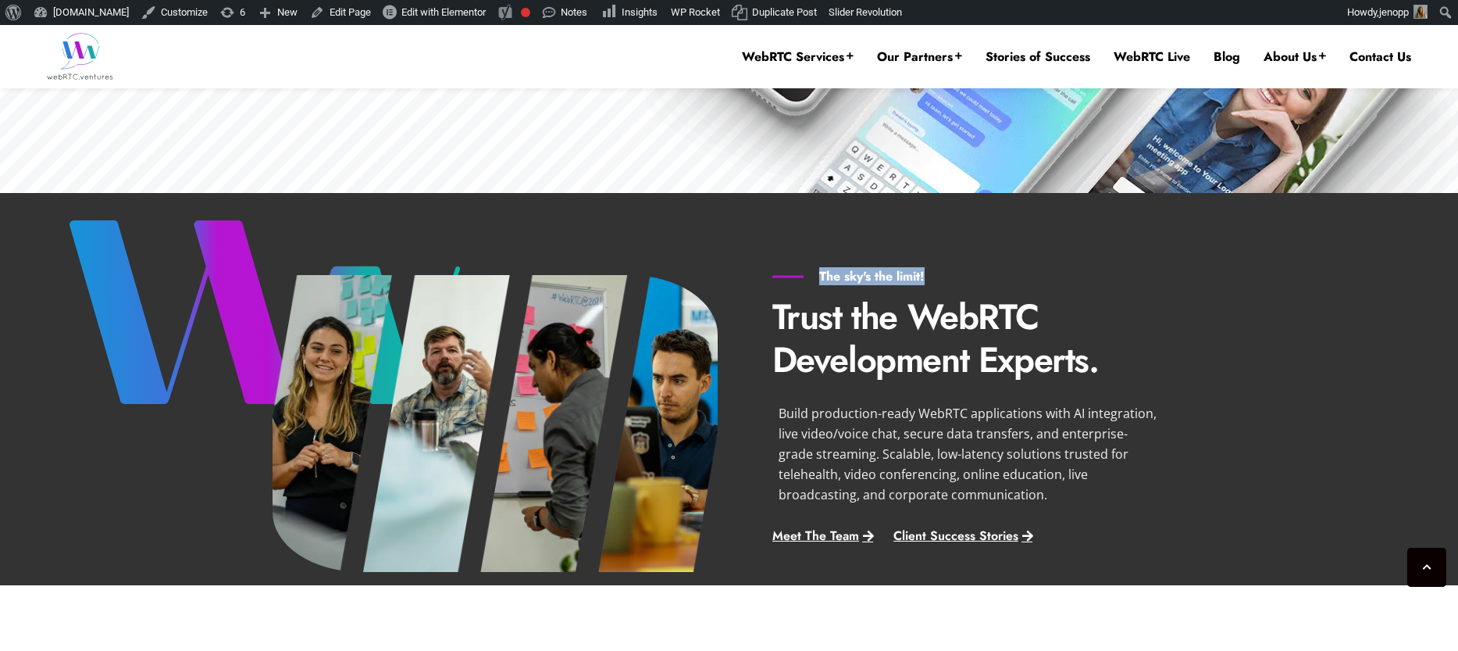
drag, startPoint x: 821, startPoint y: 277, endPoint x: 930, endPoint y: 276, distance: 108.6
click at [930, 276] on h6 "The sky's the limit!" at bounding box center [872, 277] width 199 height 16
copy h6 "The sky's the limit!"
